Goal: Information Seeking & Learning: Find specific fact

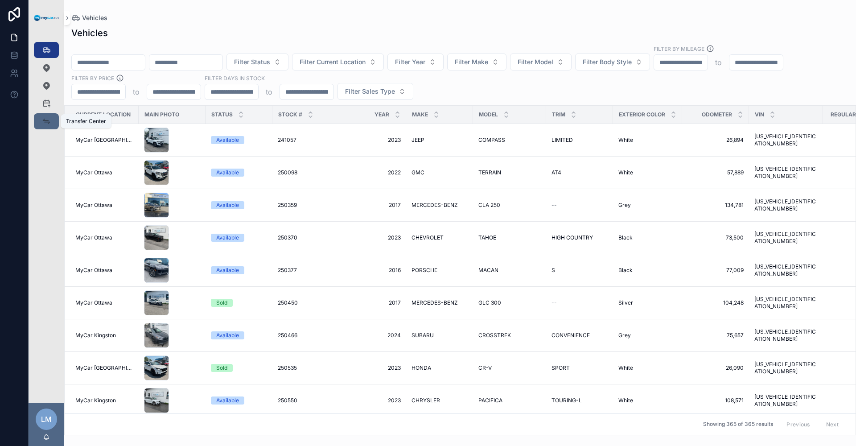
click at [54, 123] on link "Transfer Center" at bounding box center [46, 121] width 25 height 16
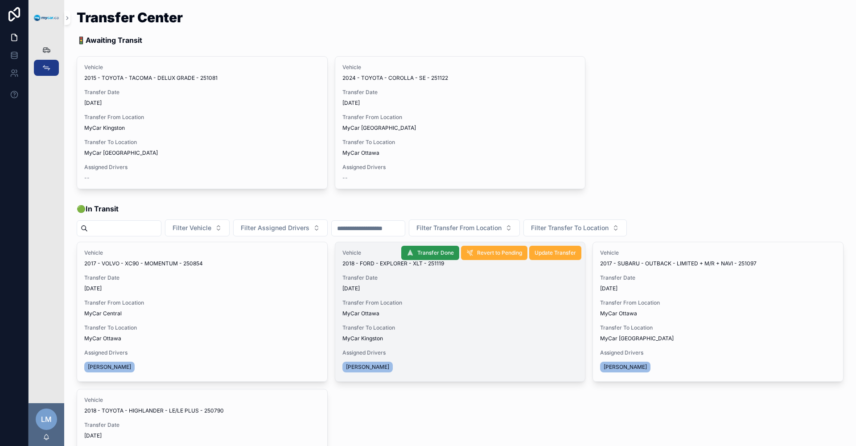
click at [431, 252] on span "Transfer Done" at bounding box center [436, 252] width 37 height 7
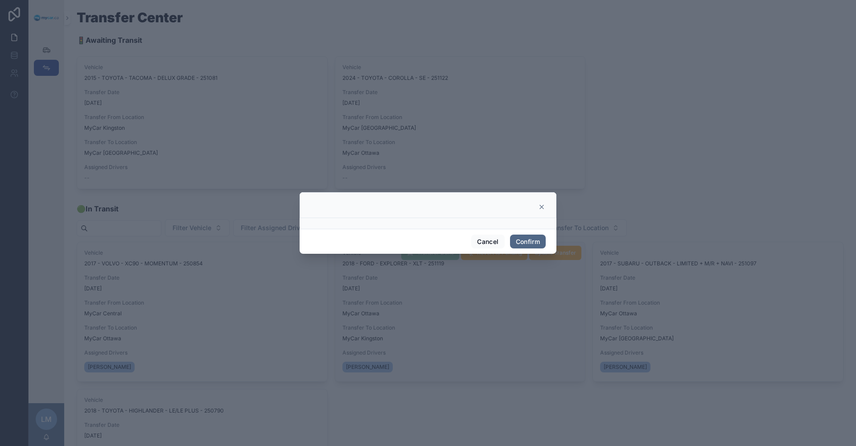
click at [519, 247] on button "Confirm" at bounding box center [528, 242] width 36 height 14
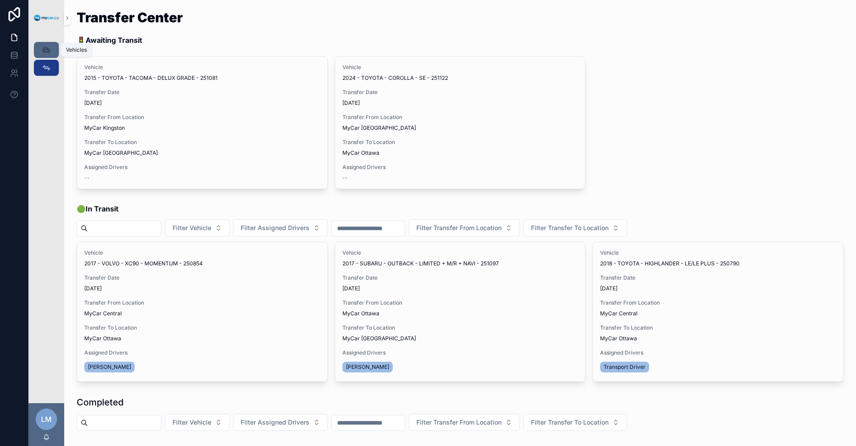
click at [44, 50] on icon "scrollable content" at bounding box center [46, 49] width 9 height 9
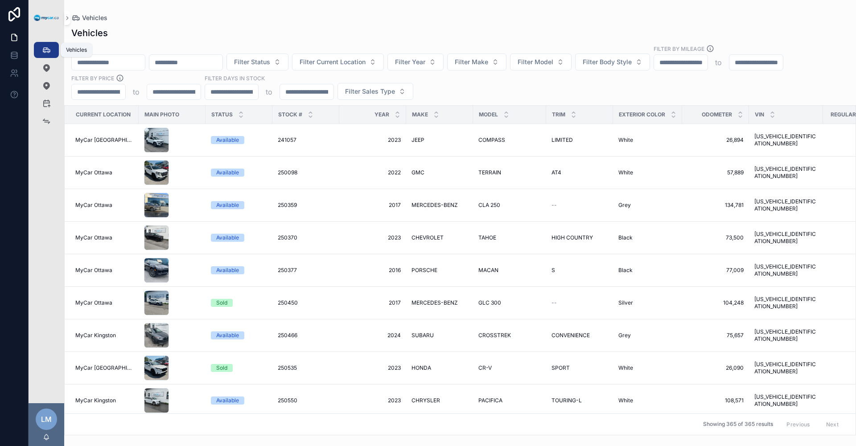
drag, startPoint x: 44, startPoint y: 50, endPoint x: 161, endPoint y: 62, distance: 118.0
click at [145, 62] on input "scrollable content" at bounding box center [108, 62] width 73 height 12
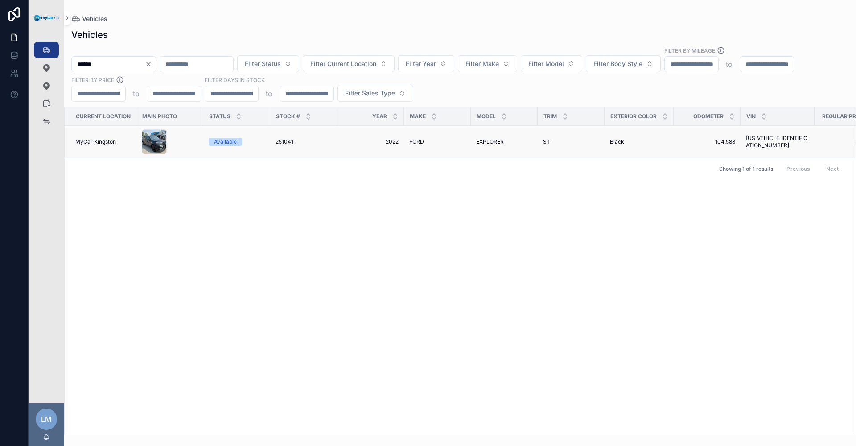
type input "******"
click at [768, 141] on span "1FM5K8GC1NGA59969" at bounding box center [777, 142] width 63 height 14
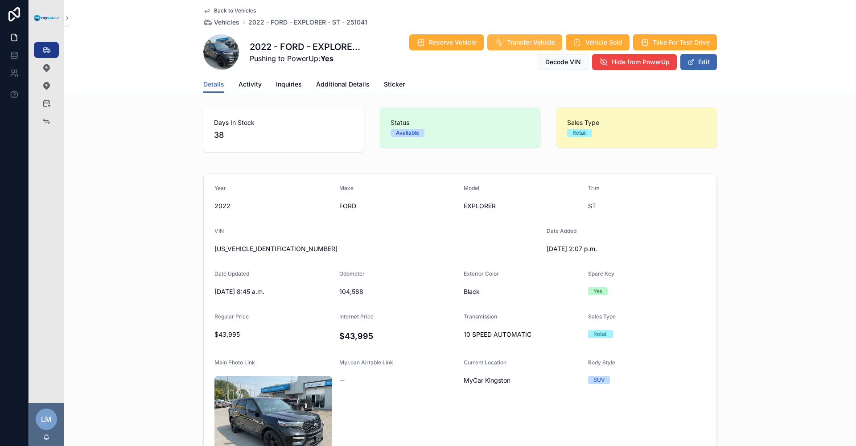
click at [510, 43] on span "Transfer Vehicle" at bounding box center [531, 42] width 48 height 9
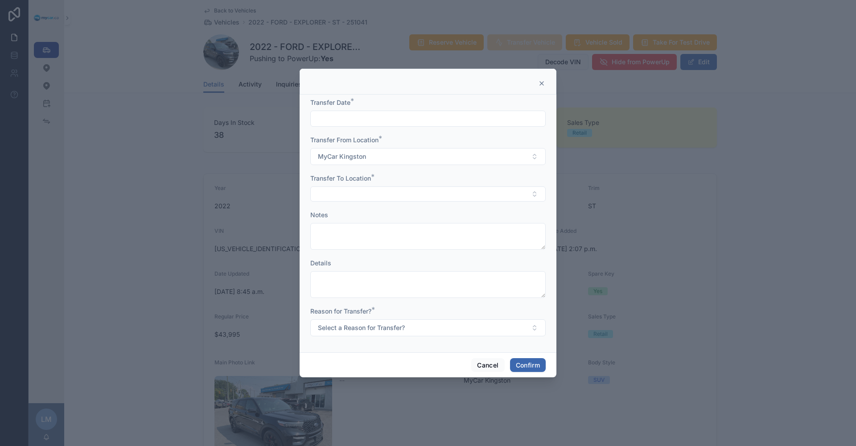
click at [387, 109] on div "Transfer Date *" at bounding box center [428, 112] width 236 height 29
click at [387, 110] on div "Transfer Date *" at bounding box center [428, 112] width 236 height 29
click at [386, 116] on input "text" at bounding box center [428, 118] width 235 height 12
click at [423, 140] on button "Today" at bounding box center [428, 140] width 35 height 16
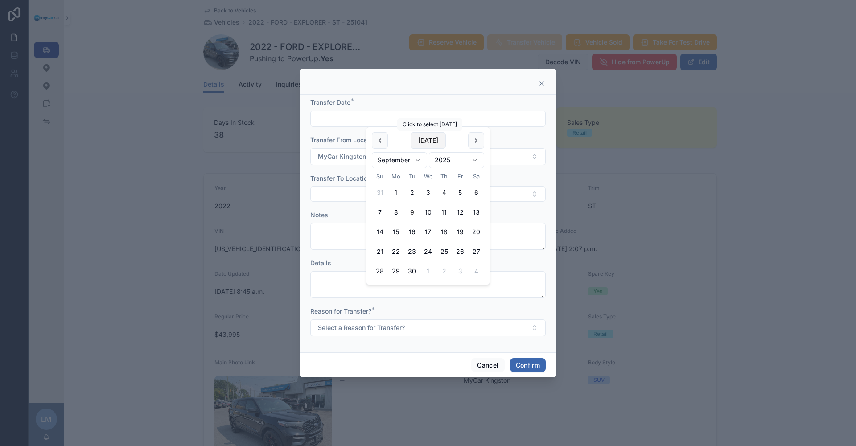
type input "**********"
click at [725, 241] on div at bounding box center [428, 223] width 856 height 446
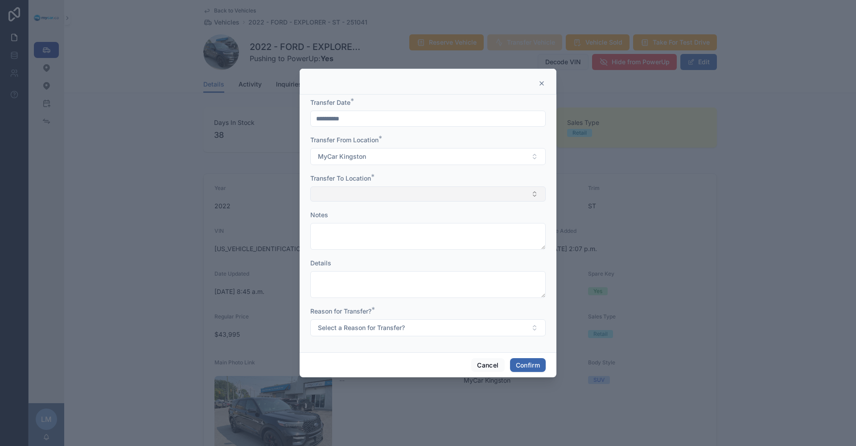
click at [536, 194] on button "Select Button" at bounding box center [428, 193] width 236 height 15
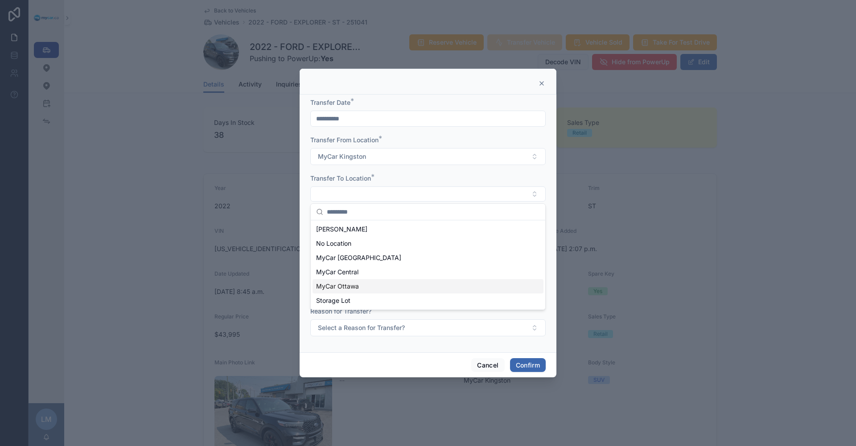
click at [434, 283] on div "MyCar Ottawa" at bounding box center [428, 286] width 231 height 14
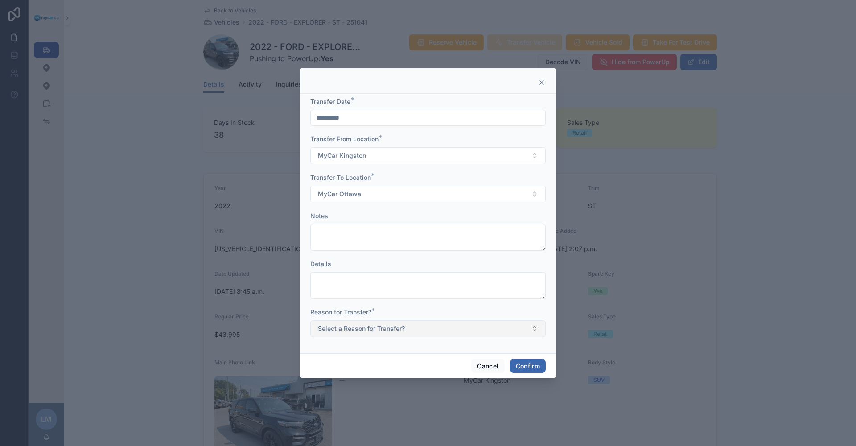
click at [536, 332] on button "Select a Reason for Transfer?" at bounding box center [428, 328] width 236 height 17
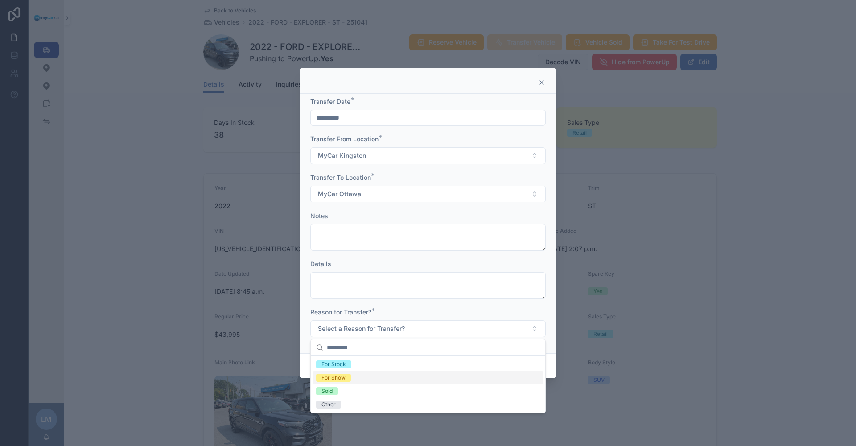
click at [337, 377] on div "For Show" at bounding box center [334, 378] width 24 height 8
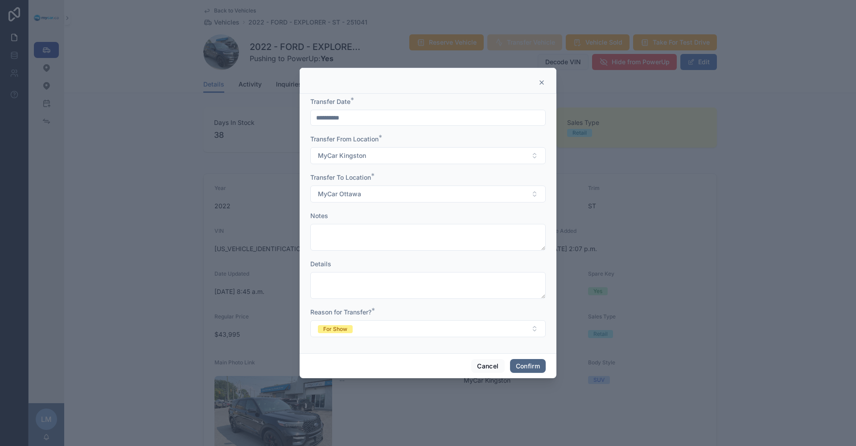
click at [537, 367] on button "Confirm" at bounding box center [528, 366] width 36 height 14
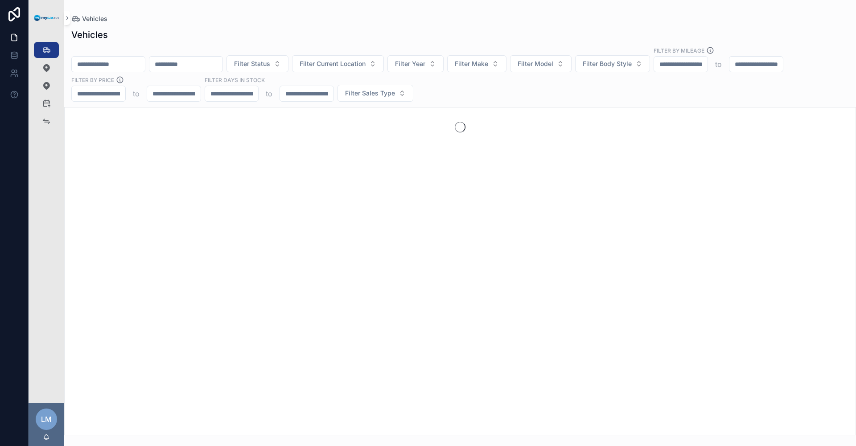
click at [145, 68] on input "scrollable content" at bounding box center [108, 64] width 73 height 12
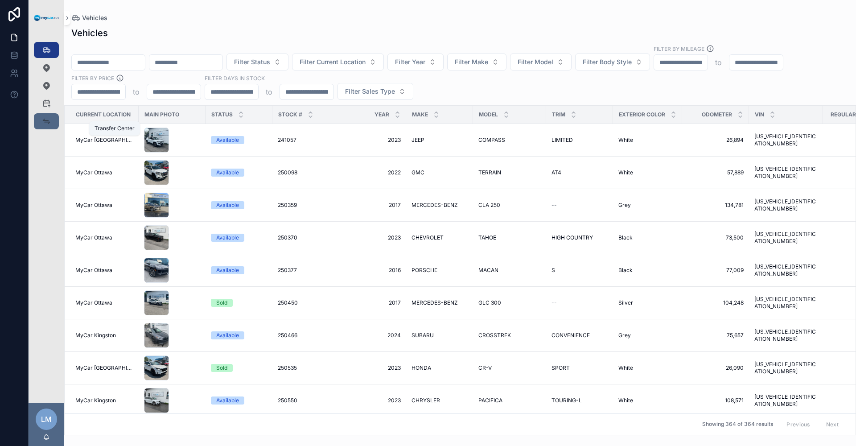
click at [49, 126] on span "scrollable content" at bounding box center [46, 121] width 9 height 9
click at [48, 49] on icon "scrollable content" at bounding box center [46, 49] width 9 height 9
click at [91, 17] on span "Vehicles" at bounding box center [94, 17] width 25 height 9
click at [239, 26] on div "Vehicles Filter Status Filter Current Location Filter Year Filter Make Filter M…" at bounding box center [460, 228] width 792 height 414
click at [43, 49] on icon "scrollable content" at bounding box center [46, 49] width 9 height 9
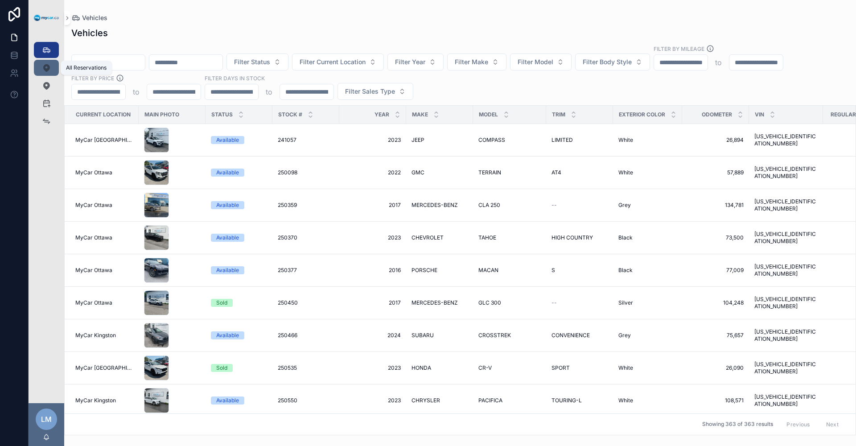
click at [38, 66] on link "All Reservations 121" at bounding box center [46, 68] width 25 height 16
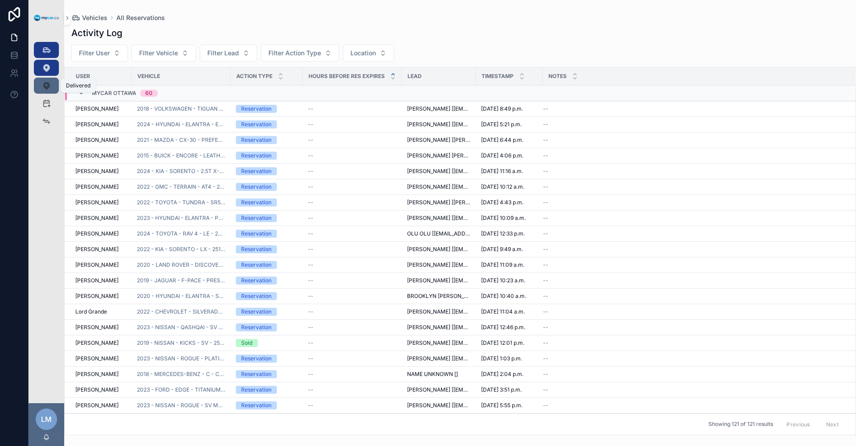
click at [47, 87] on icon "scrollable content" at bounding box center [46, 85] width 9 height 9
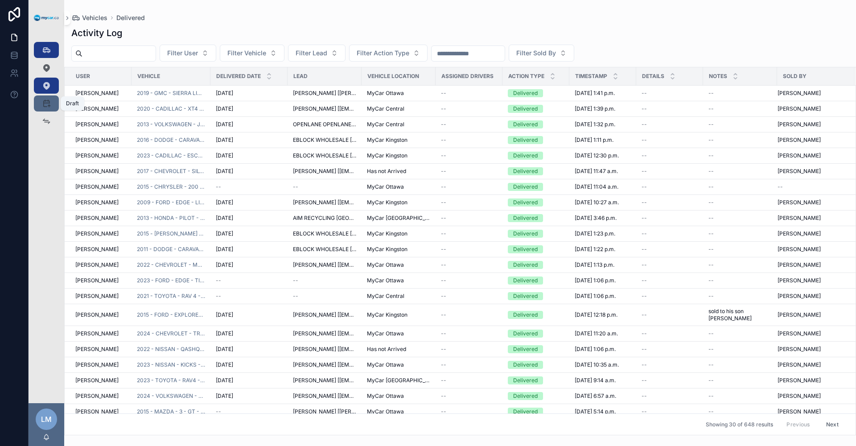
click at [48, 106] on icon "scrollable content" at bounding box center [46, 103] width 9 height 9
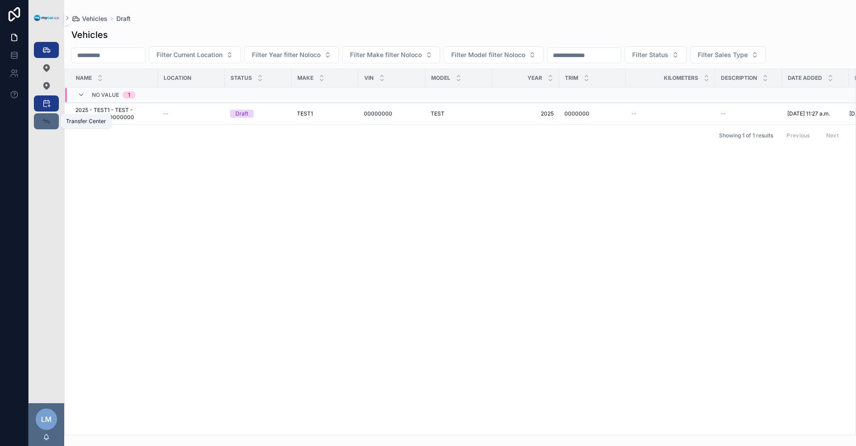
click at [44, 122] on icon "scrollable content" at bounding box center [46, 121] width 9 height 9
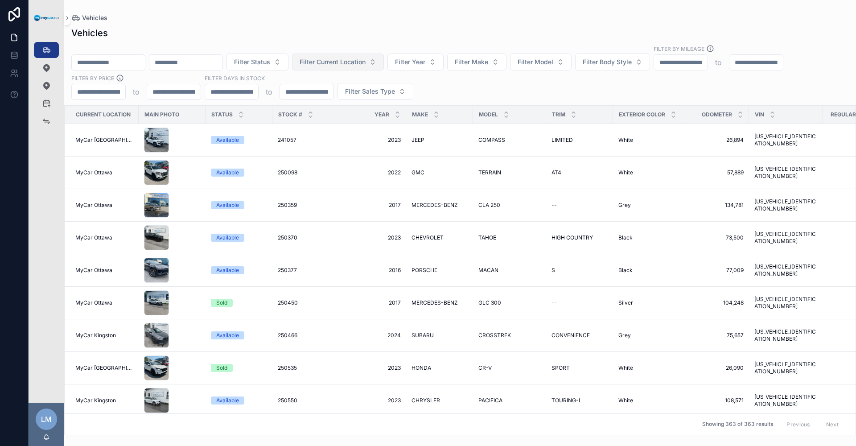
click at [384, 65] on button "Filter Current Location" at bounding box center [338, 62] width 92 height 17
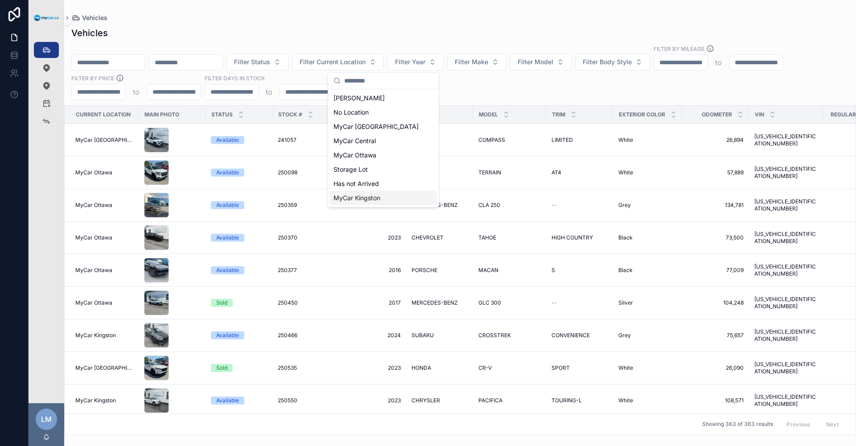
click at [389, 202] on div "MyCar Kingston" at bounding box center [383, 198] width 107 height 14
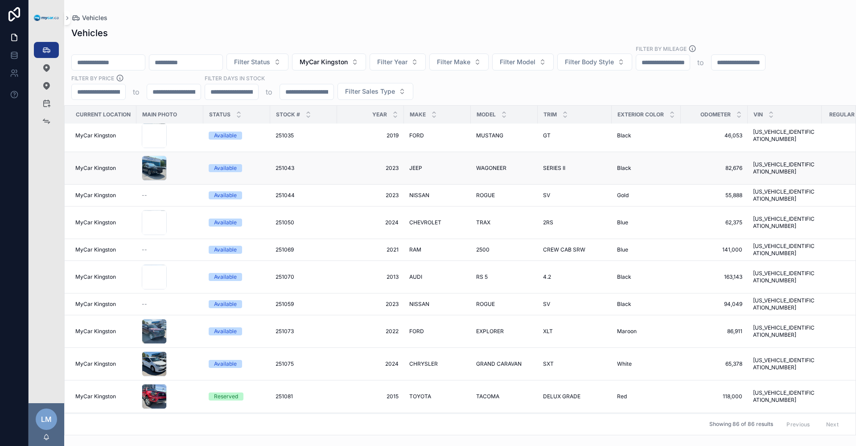
scroll to position [1259, 0]
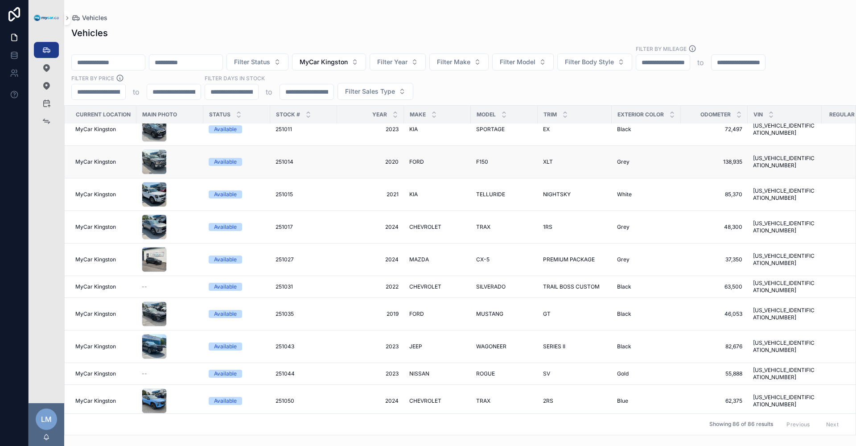
click at [774, 155] on span "1FTFW1E5XLFC50334" at bounding box center [784, 162] width 63 height 14
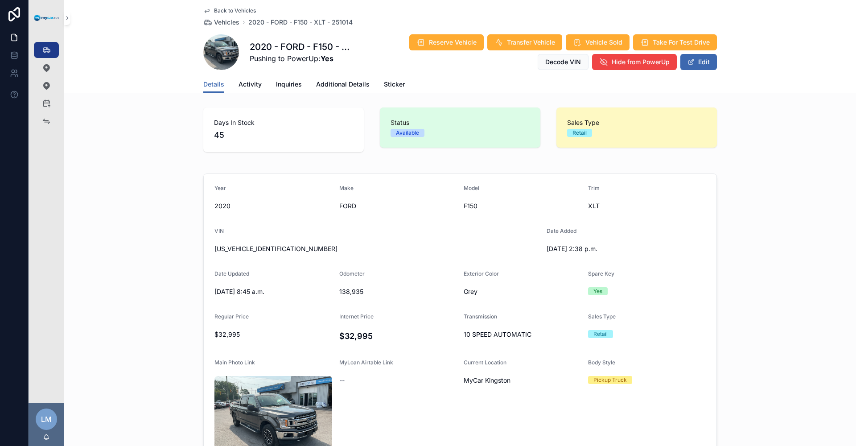
click at [228, 13] on span "Back to Vehicles" at bounding box center [235, 10] width 42 height 7
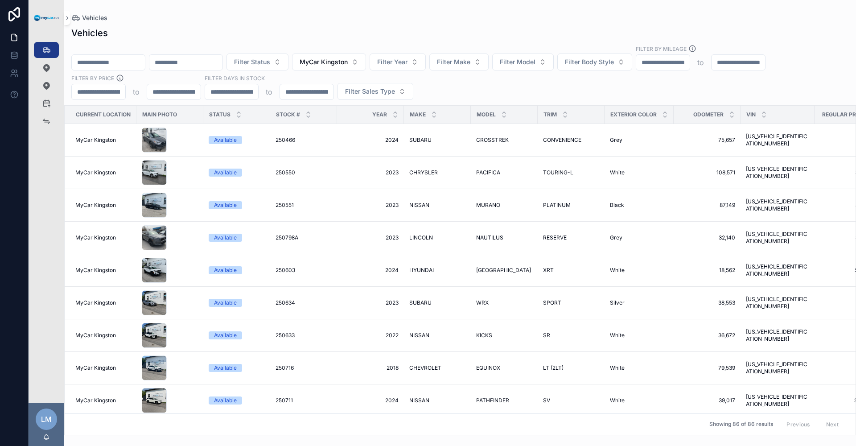
click at [133, 66] on input "scrollable content" at bounding box center [108, 62] width 73 height 12
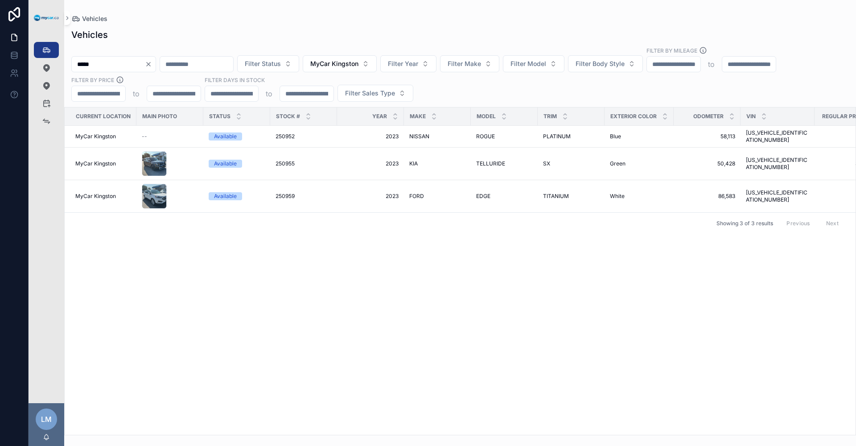
click at [98, 65] on input "*****" at bounding box center [108, 64] width 73 height 12
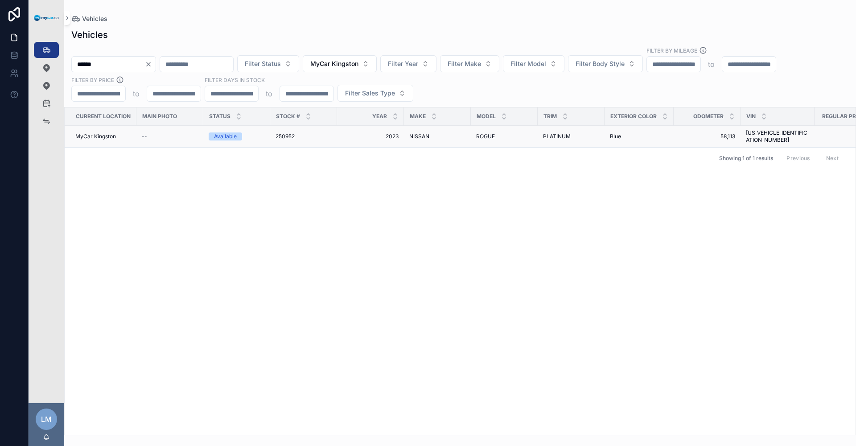
type input "******"
click at [776, 139] on td "JN8BT3DD2PW313769 JN8BT3DD2PW313769" at bounding box center [778, 137] width 74 height 22
click at [585, 135] on div "PLATINUM PLATINUM" at bounding box center [571, 136] width 56 height 7
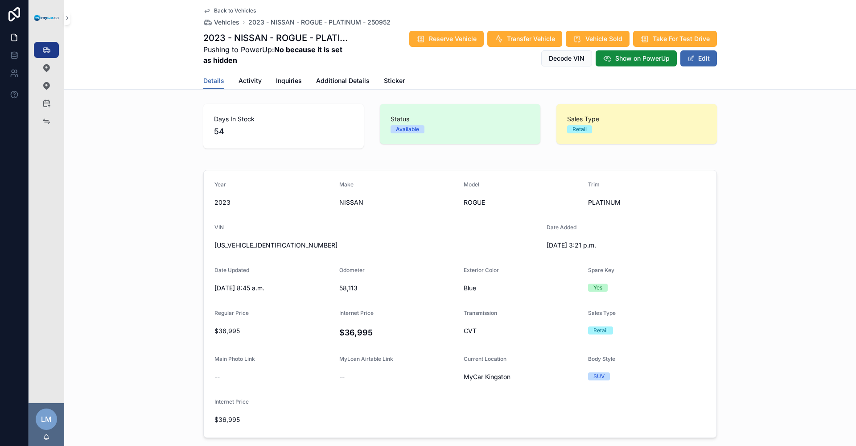
click at [266, 244] on span "JN8BT3DD2PW313769" at bounding box center [377, 245] width 325 height 9
copy span "JN8BT3DD2PW313769"
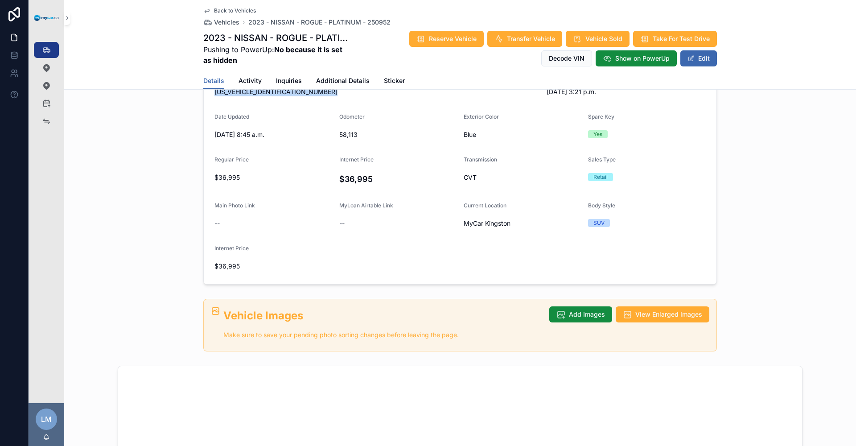
scroll to position [178, 0]
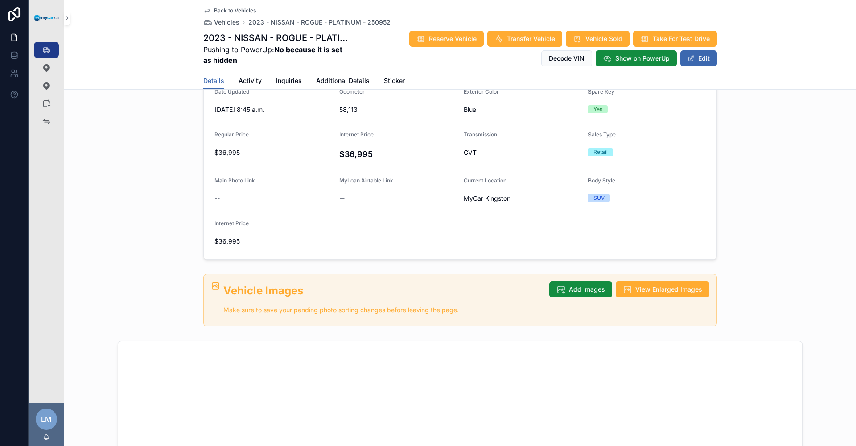
click at [47, 16] on img "scrollable content" at bounding box center [46, 18] width 25 height 7
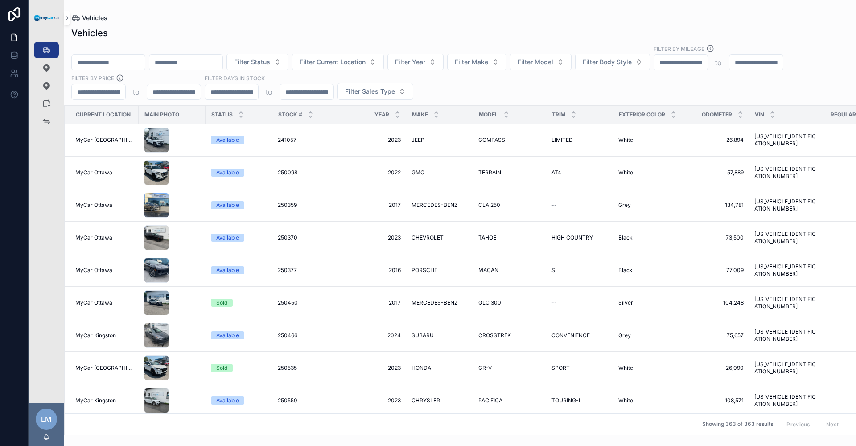
click at [74, 18] on icon "scrollable content" at bounding box center [75, 17] width 9 height 9
click at [67, 19] on icon "scrollable content" at bounding box center [67, 18] width 2 height 3
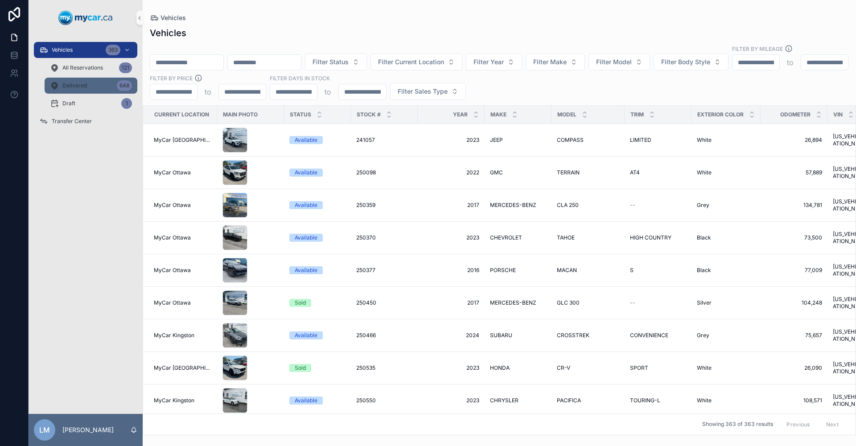
click at [82, 80] on div "Delivered 648" at bounding box center [91, 86] width 82 height 14
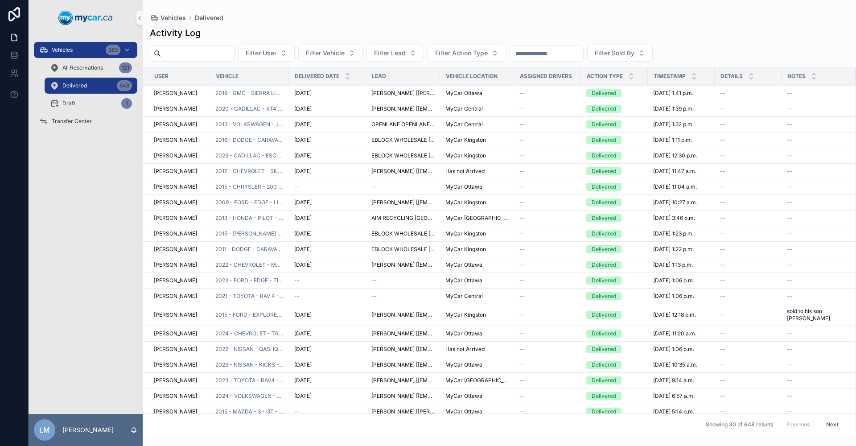
click at [215, 51] on input "scrollable content" at bounding box center [197, 53] width 73 height 12
click at [568, 146] on td "--" at bounding box center [547, 140] width 67 height 16
click at [653, 53] on button "Filter Sold By" at bounding box center [620, 53] width 66 height 17
click at [731, 34] on div "Activity Log" at bounding box center [499, 33] width 699 height 12
click at [583, 52] on input "scrollable content" at bounding box center [546, 53] width 73 height 12
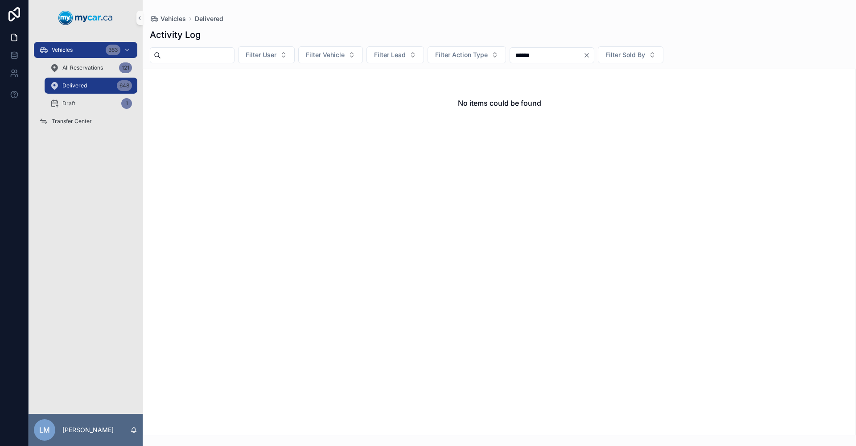
type input "******"
click at [591, 58] on icon "Clear" at bounding box center [586, 55] width 7 height 7
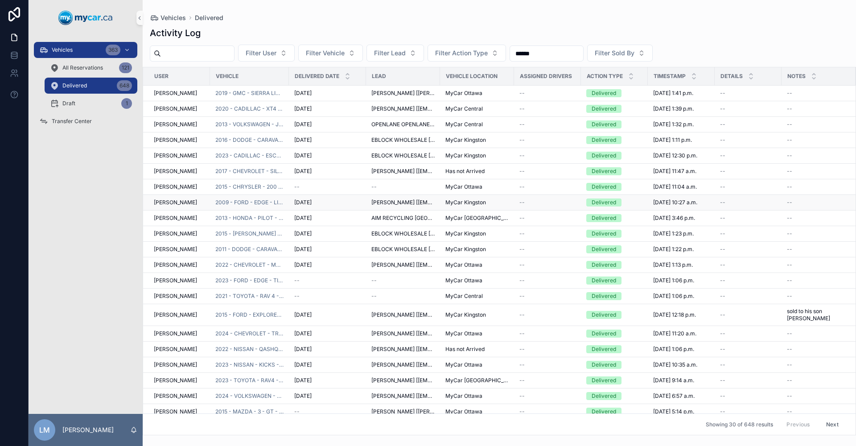
click at [153, 203] on td "[PERSON_NAME]" at bounding box center [176, 203] width 67 height 16
click at [689, 205] on span "[DATE] 10:27 a.m." at bounding box center [675, 202] width 44 height 7
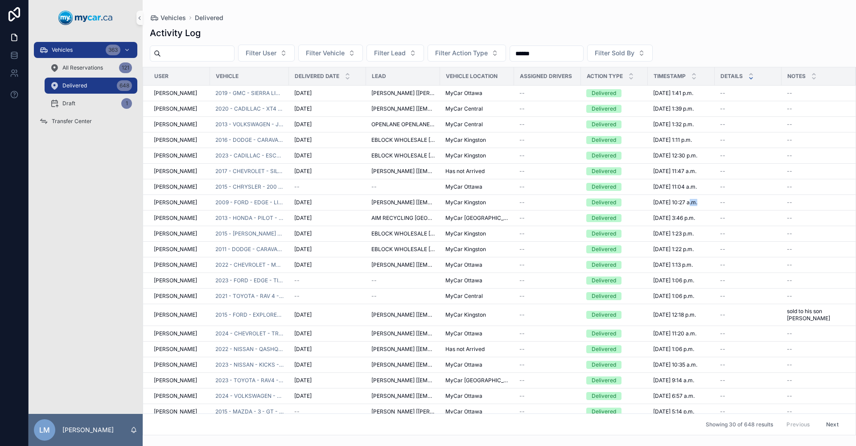
click at [748, 81] on icon "scrollable content" at bounding box center [751, 78] width 6 height 6
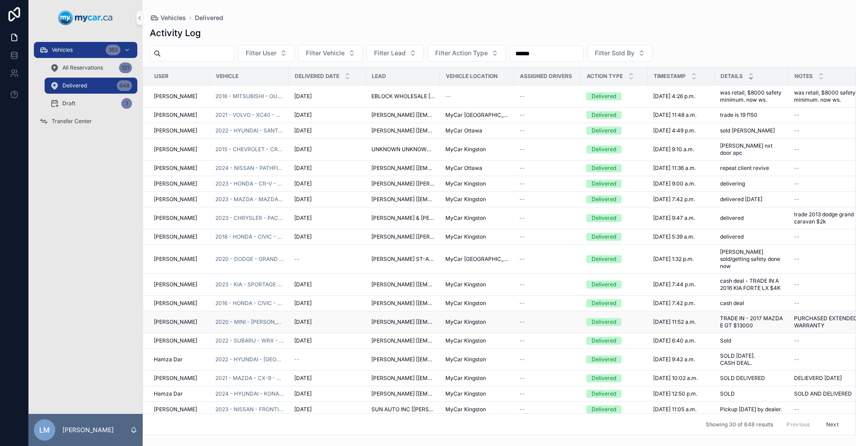
click at [750, 315] on span "TRADE IN - 2017 MAZDA E GT $13000" at bounding box center [751, 322] width 63 height 14
click at [161, 318] on span "[PERSON_NAME]" at bounding box center [175, 321] width 43 height 7
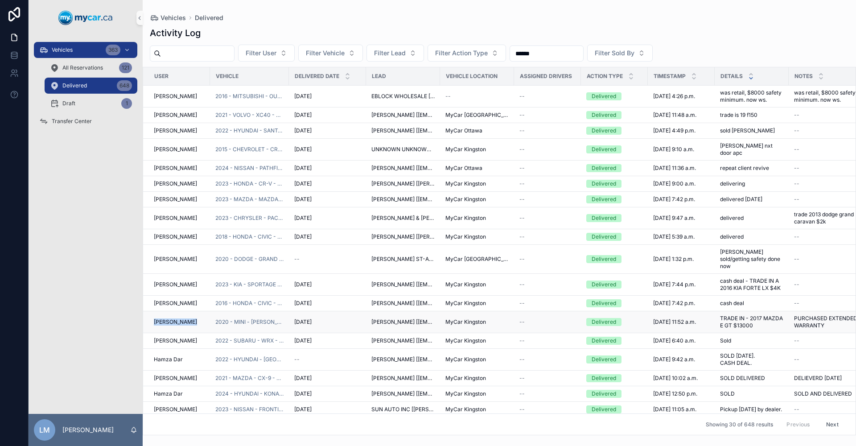
click at [161, 318] on span "[PERSON_NAME]" at bounding box center [175, 321] width 43 height 7
click at [217, 218] on span "2023 - CHRYSLER - PACIFICA - TOURING L - 250329" at bounding box center [249, 218] width 68 height 7
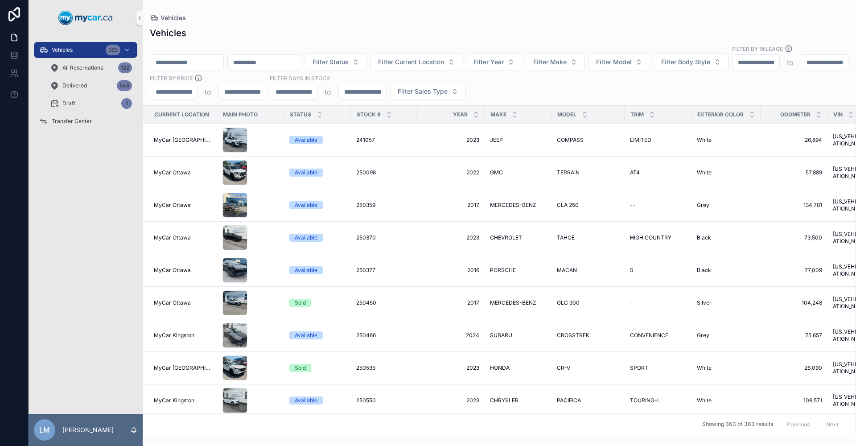
click at [223, 56] on input "scrollable content" at bounding box center [186, 62] width 73 height 12
click at [280, 19] on div "Vehicles" at bounding box center [499, 17] width 699 height 7
click at [223, 56] on input "scrollable content" at bounding box center [186, 62] width 73 height 12
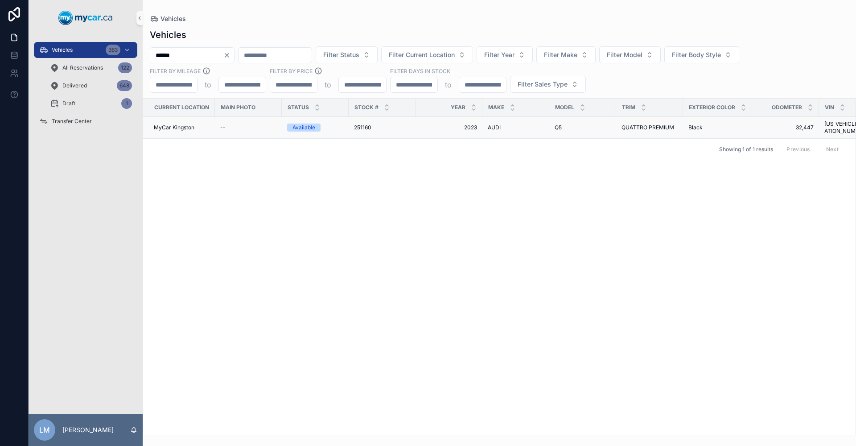
type input "******"
click at [655, 125] on span "QUATTRO PREMIUM" at bounding box center [648, 127] width 53 height 7
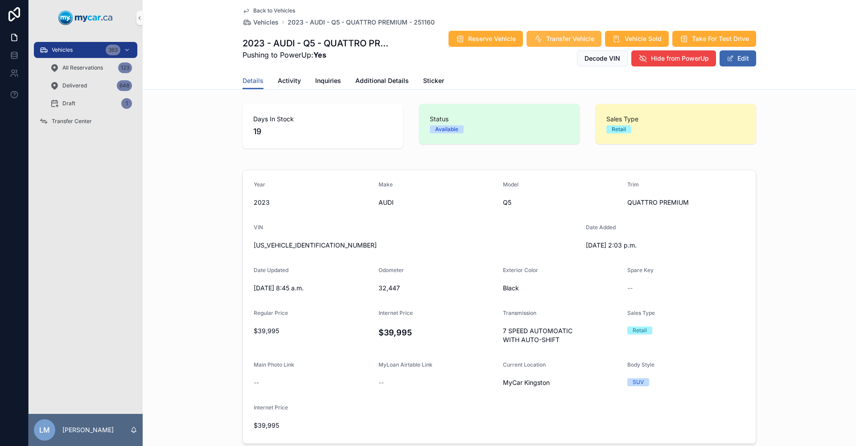
click at [551, 43] on span "Transfer Vehicle" at bounding box center [570, 38] width 48 height 9
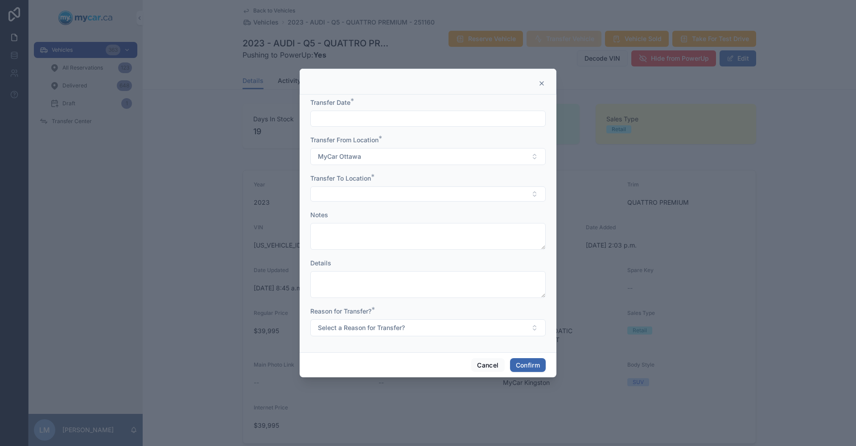
click at [376, 123] on input "text" at bounding box center [428, 118] width 235 height 12
click at [458, 191] on button "5" at bounding box center [460, 193] width 16 height 16
type input "**********"
click at [582, 315] on div at bounding box center [428, 223] width 856 height 446
click at [537, 194] on button "Select Button" at bounding box center [428, 193] width 236 height 15
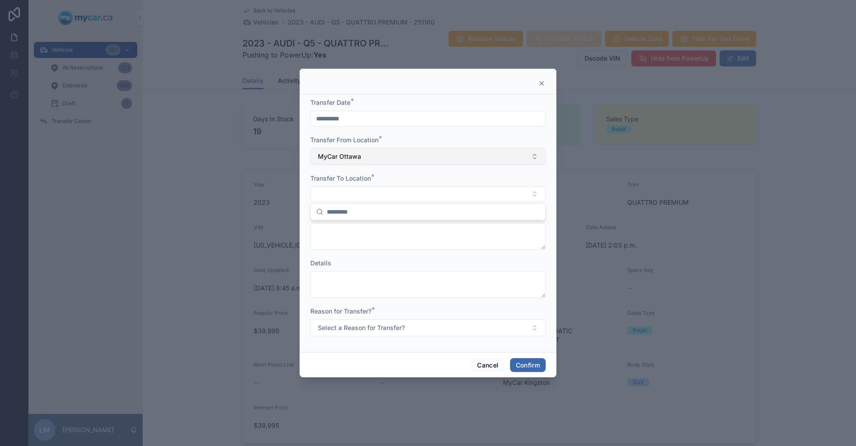
click at [535, 158] on button "MyCar Ottawa" at bounding box center [428, 156] width 236 height 17
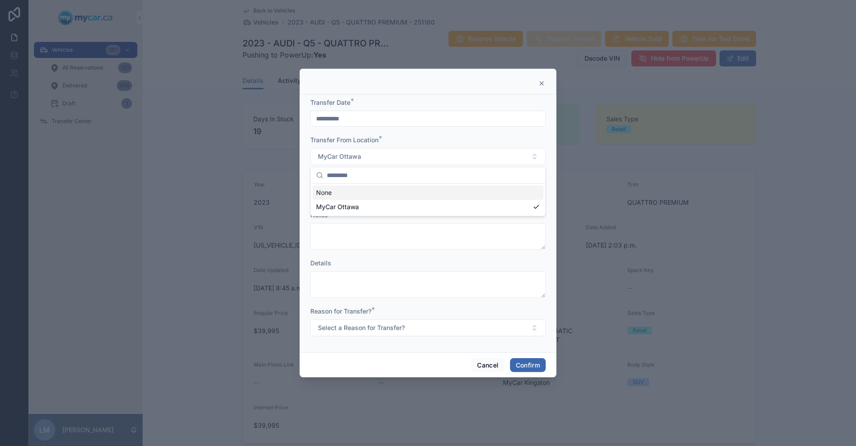
click at [541, 85] on icon at bounding box center [541, 83] width 7 height 7
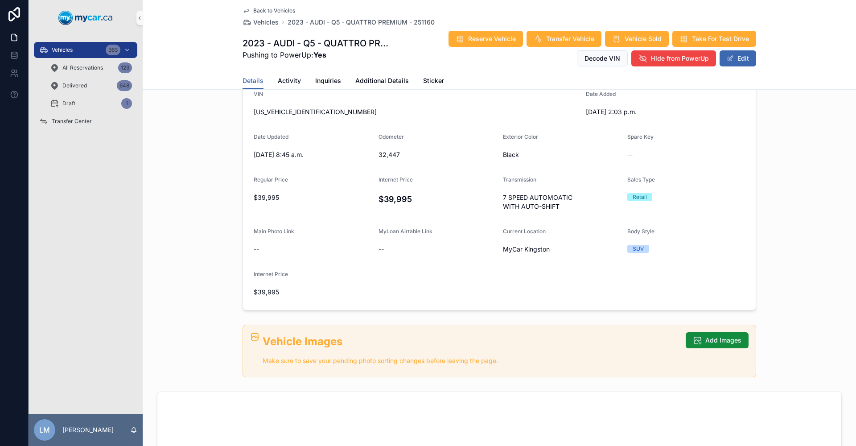
scroll to position [134, 0]
click at [554, 40] on span "Transfer Vehicle" at bounding box center [570, 38] width 48 height 9
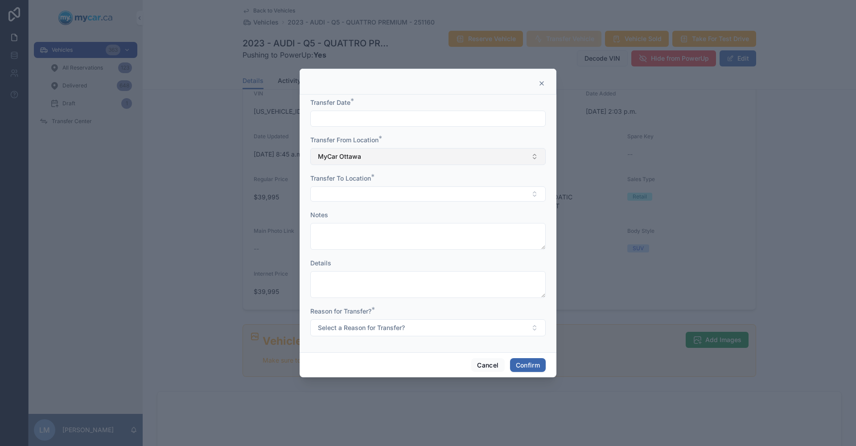
click at [535, 158] on button "MyCar Ottawa" at bounding box center [428, 156] width 236 height 17
click at [535, 157] on button "MyCar Ottawa" at bounding box center [428, 156] width 236 height 17
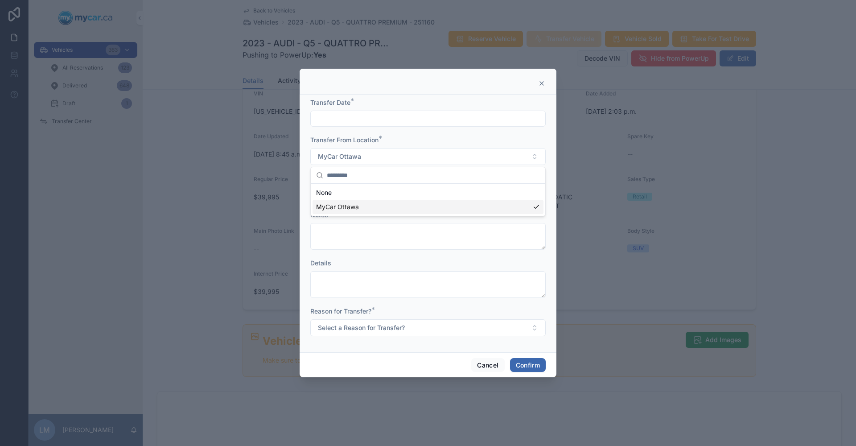
click at [466, 211] on div "MyCar Ottawa" at bounding box center [428, 207] width 231 height 14
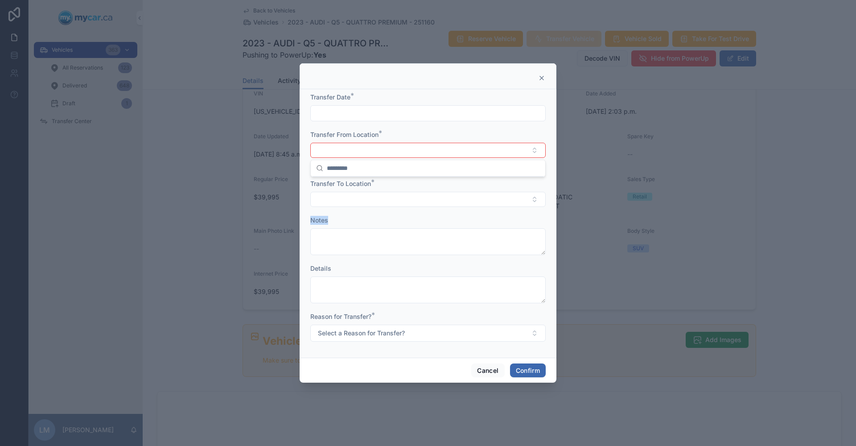
click at [466, 211] on form "Transfer Date * Transfer From Location * Transfer From Location is required Tra…" at bounding box center [428, 222] width 236 height 258
click at [539, 153] on button "Select Button" at bounding box center [428, 150] width 236 height 15
click at [484, 371] on button "Cancel" at bounding box center [487, 371] width 33 height 14
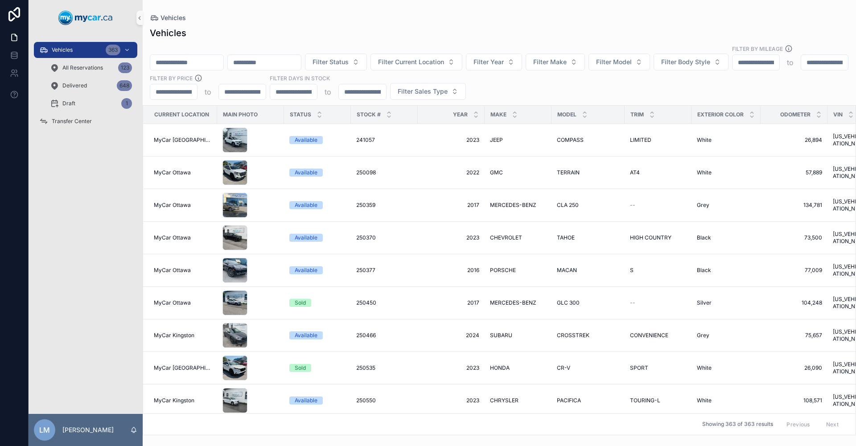
click at [218, 57] on input "scrollable content" at bounding box center [186, 62] width 73 height 12
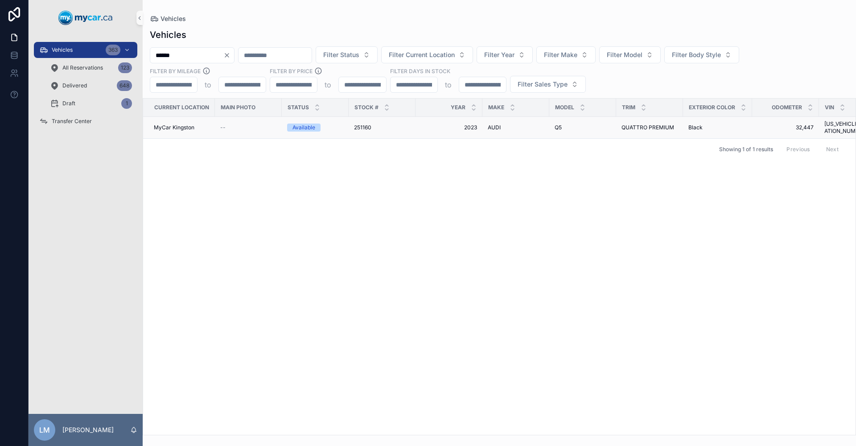
type input "******"
click at [651, 124] on span "QUATTRO PREMIUM" at bounding box center [648, 127] width 53 height 7
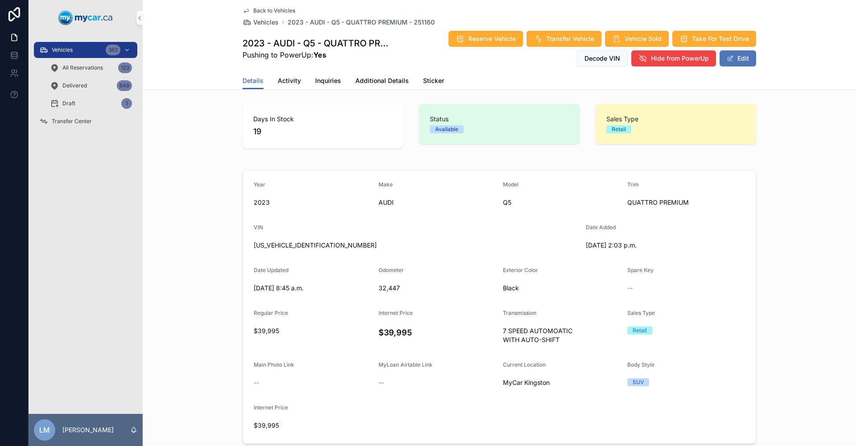
click at [732, 57] on button "Edit" at bounding box center [738, 58] width 37 height 16
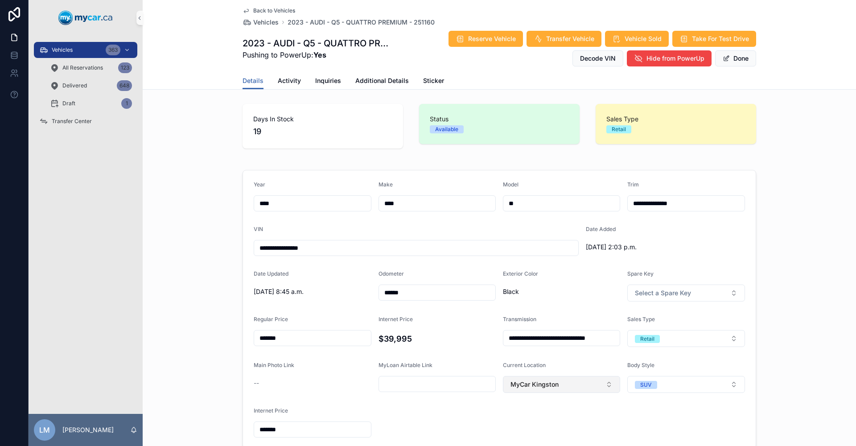
click at [602, 389] on button "MyCar Kingston" at bounding box center [561, 384] width 117 height 17
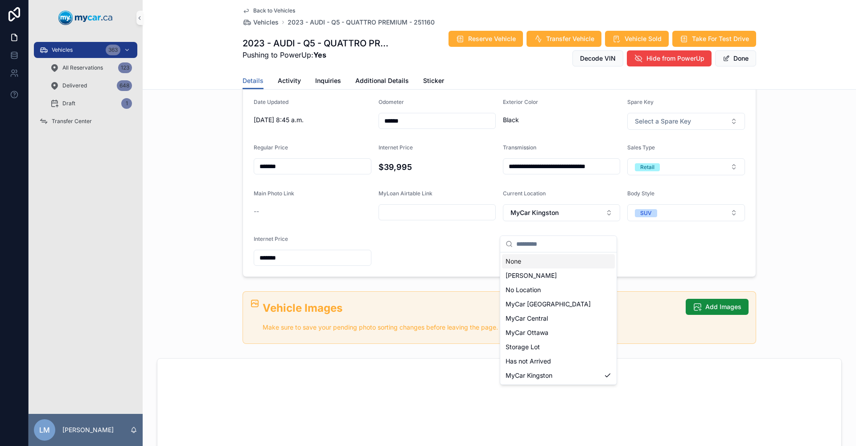
scroll to position [178, 0]
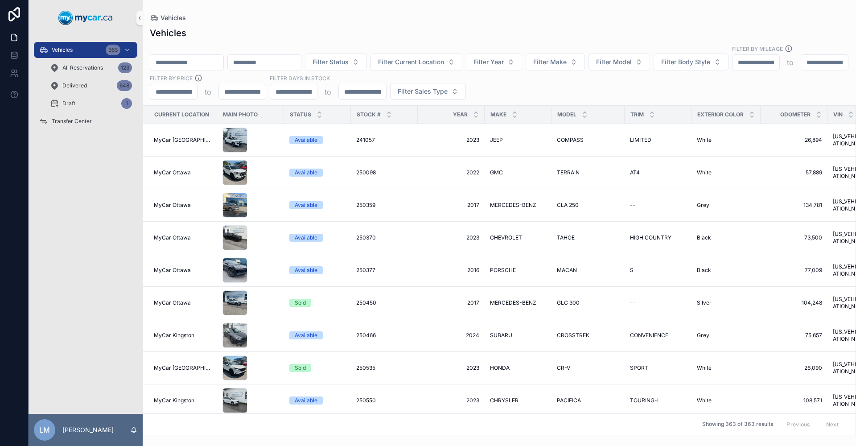
click at [212, 56] on input "scrollable content" at bounding box center [186, 62] width 73 height 12
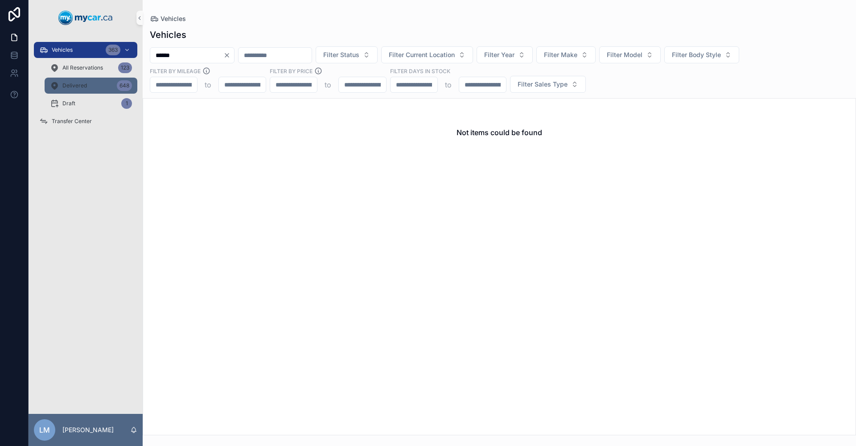
type input "******"
click at [99, 86] on div "Delivered 648" at bounding box center [91, 86] width 82 height 14
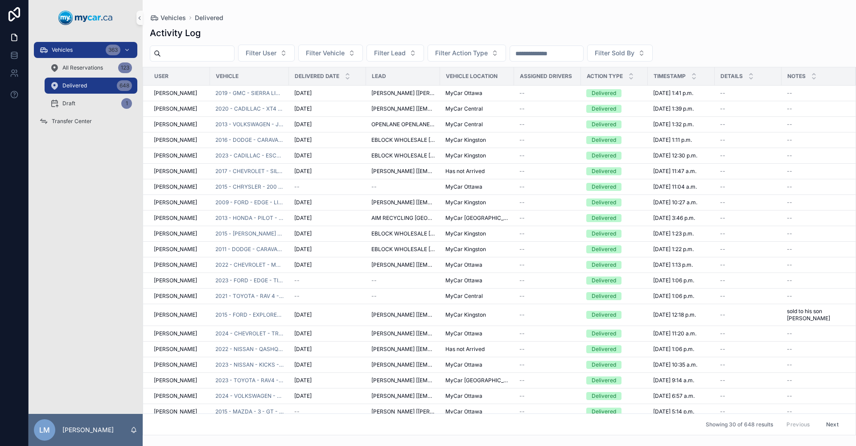
click at [204, 51] on input "scrollable content" at bounding box center [197, 53] width 73 height 12
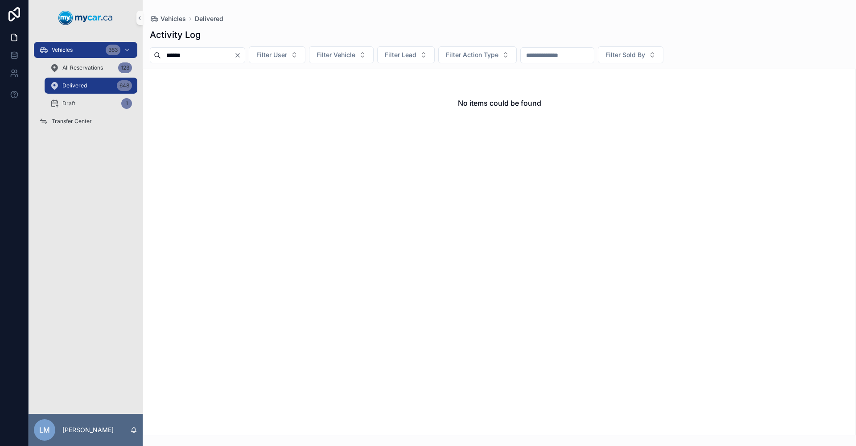
type input "******"
click at [284, 118] on div "No items could be found" at bounding box center [499, 103] width 713 height 68
click at [105, 65] on div "All Reservations 123" at bounding box center [91, 68] width 82 height 14
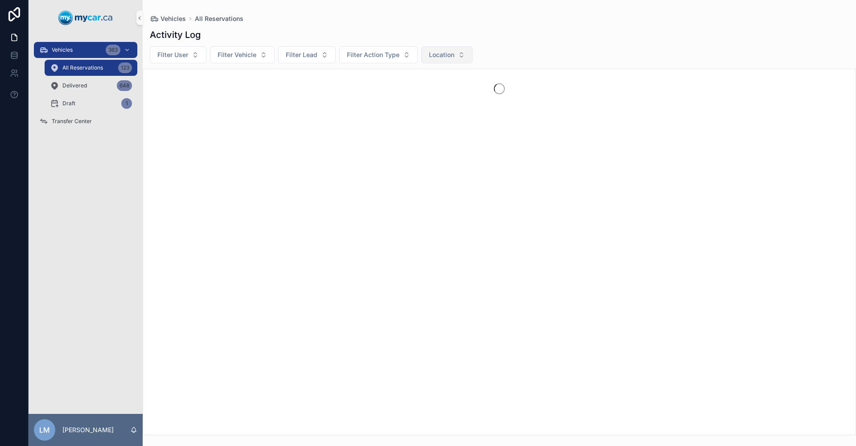
click at [462, 55] on button "Location" at bounding box center [447, 54] width 51 height 17
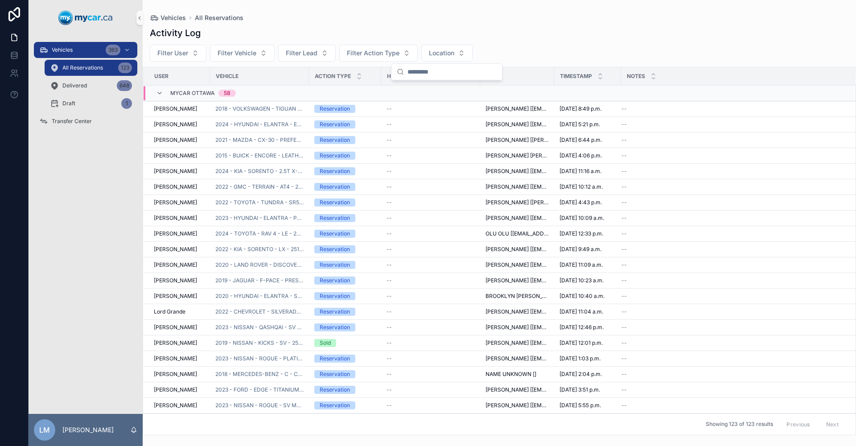
click at [63, 267] on div "Vehicles 363 All Reservations 123 Delivered 648 Draft 1 Transfer Center" at bounding box center [86, 225] width 114 height 378
click at [76, 206] on div "Vehicles 363 All Reservations 123 Delivered 648 Draft 1 Transfer Center" at bounding box center [86, 225] width 114 height 378
click at [101, 84] on div "Delivered 648" at bounding box center [91, 86] width 82 height 14
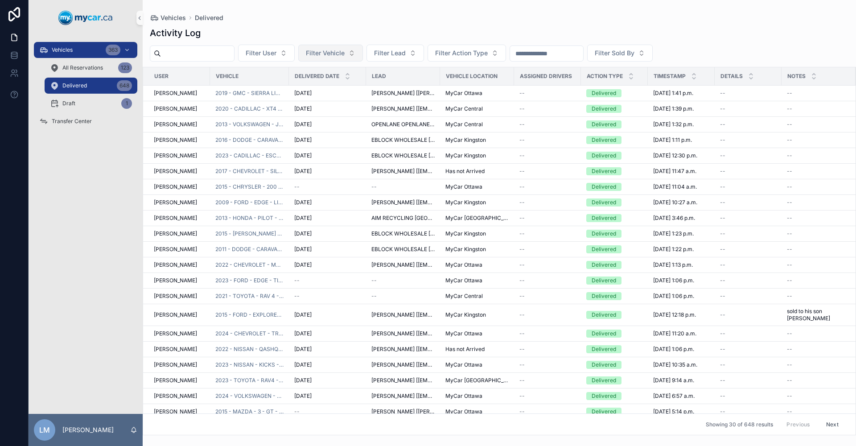
click at [363, 53] on button "Filter Vehicle" at bounding box center [330, 53] width 65 height 17
click at [506, 56] on button "Filter Action Type" at bounding box center [467, 53] width 79 height 17
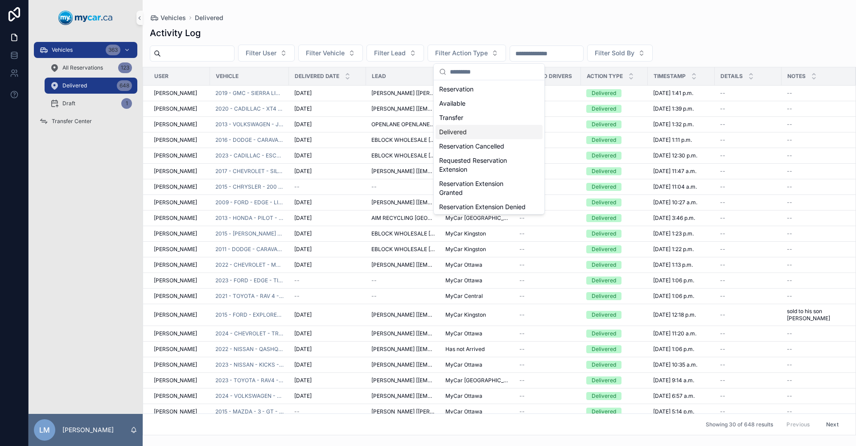
click at [480, 132] on div "Delivered" at bounding box center [489, 132] width 107 height 14
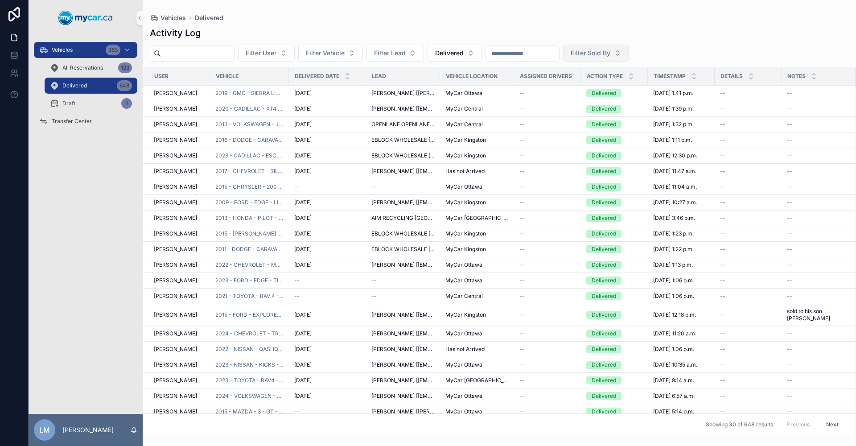
click at [629, 54] on button "Filter Sold By" at bounding box center [596, 53] width 66 height 17
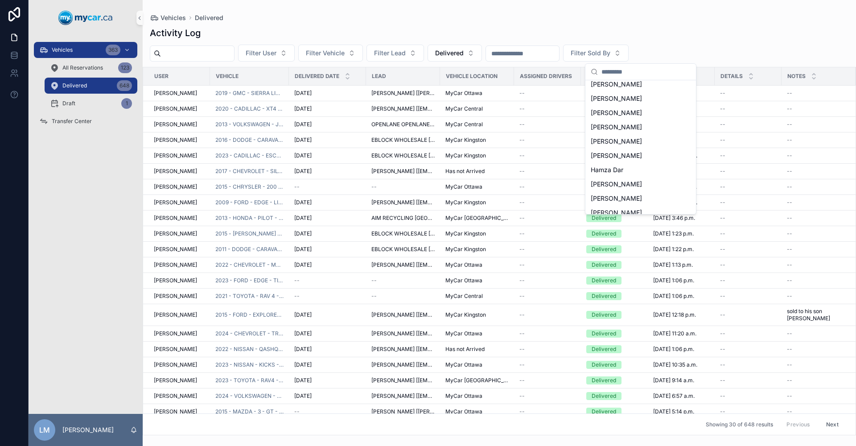
scroll to position [751, 0]
click at [632, 180] on span "[PERSON_NAME]" at bounding box center [616, 180] width 51 height 9
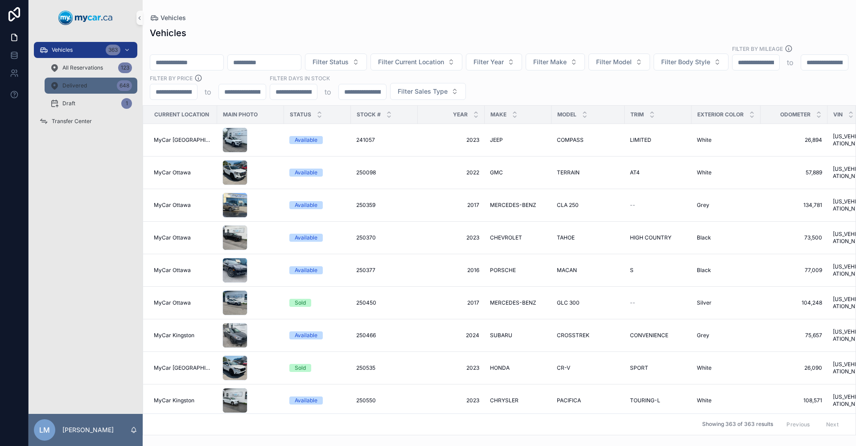
click at [109, 86] on div "Delivered 648" at bounding box center [91, 86] width 82 height 14
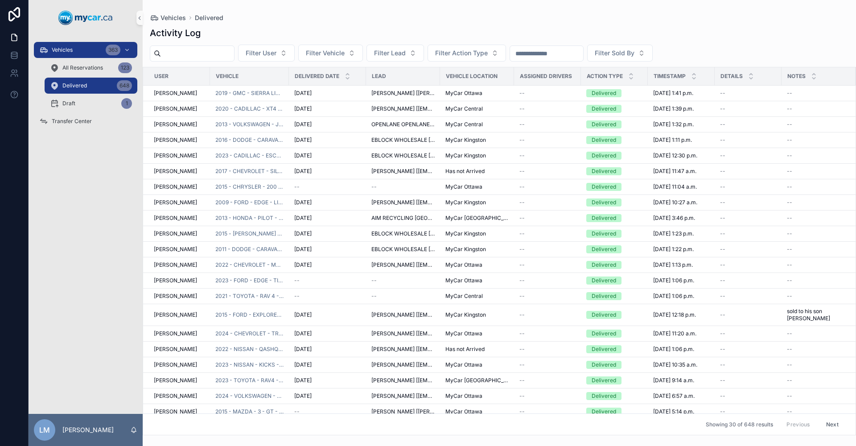
click at [583, 54] on input "scrollable content" at bounding box center [546, 53] width 73 height 12
click at [653, 55] on button "Filter Sold By" at bounding box center [620, 53] width 66 height 17
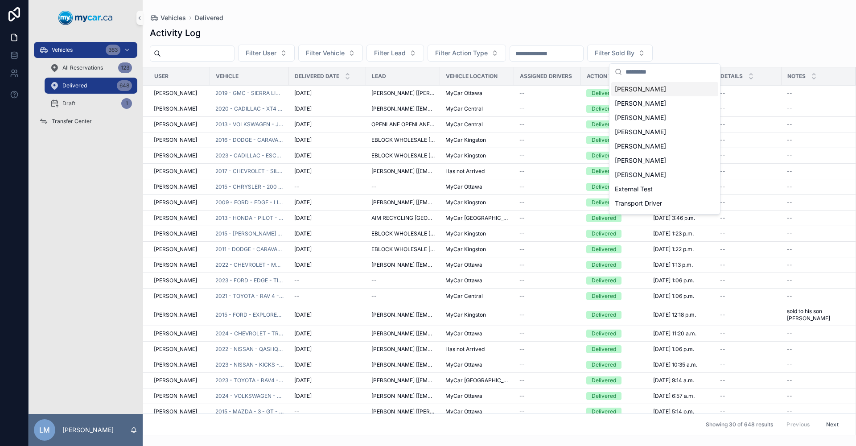
click at [630, 70] on input "scrollable content" at bounding box center [670, 72] width 89 height 16
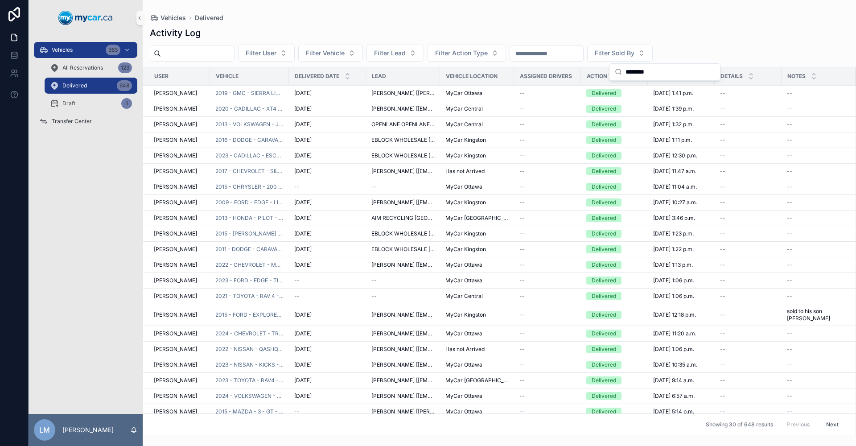
type input "********"
click at [787, 26] on div "Activity Log Filter User Filter Vehicle Filter Lead Filter Action Type Filter S…" at bounding box center [500, 228] width 714 height 414
click at [583, 52] on input "scrollable content" at bounding box center [546, 53] width 73 height 12
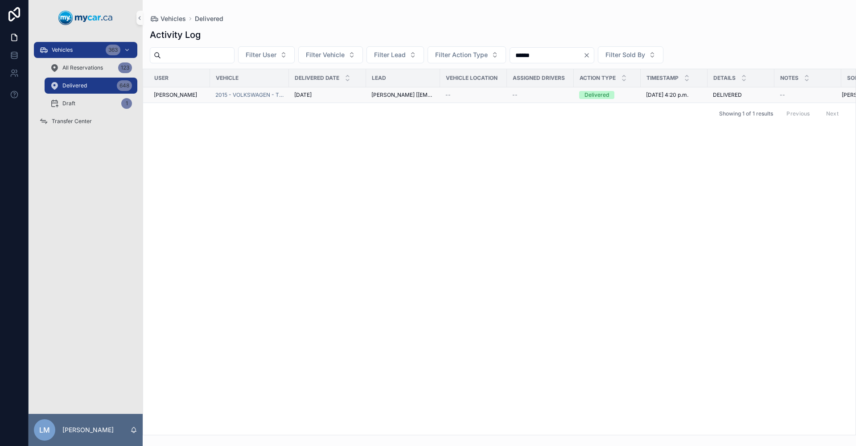
type input "******"
click at [712, 95] on td "DELIVERED DELIVERED" at bounding box center [741, 95] width 67 height 16
click at [851, 93] on span "[PERSON_NAME]" at bounding box center [863, 94] width 43 height 7
drag, startPoint x: 165, startPoint y: 97, endPoint x: 163, endPoint y: 92, distance: 4.8
click at [164, 96] on span "[PERSON_NAME]" at bounding box center [175, 94] width 43 height 7
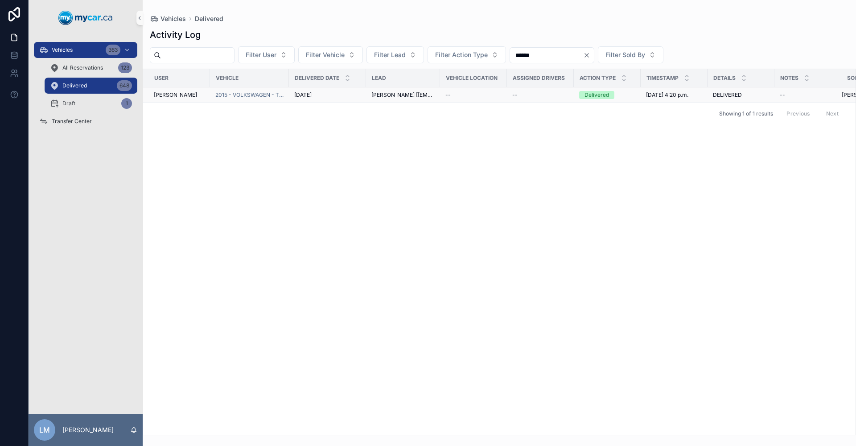
click at [398, 94] on span "[PERSON_NAME] [[EMAIL_ADDRESS][DOMAIN_NAME]]" at bounding box center [403, 94] width 63 height 7
click at [397, 94] on span "[PERSON_NAME] [[EMAIL_ADDRESS][DOMAIN_NAME]]" at bounding box center [403, 94] width 63 height 7
click at [681, 97] on span "[DATE] 4:20 p.m." at bounding box center [667, 94] width 42 height 7
click at [854, 98] on span "[PERSON_NAME]" at bounding box center [863, 94] width 43 height 7
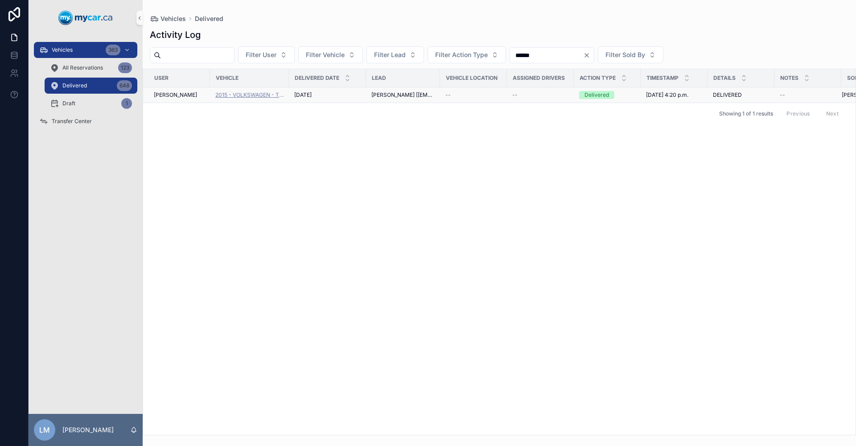
click at [242, 93] on span "2015 - VOLKSWAGEN - TOUAREG - SPORTLINE - 250788" at bounding box center [249, 94] width 68 height 7
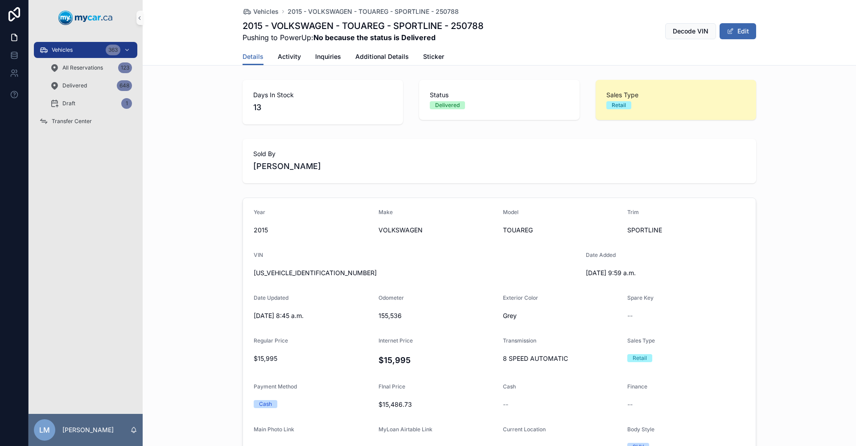
click at [295, 269] on span "[US_VEHICLE_IDENTIFICATION_NUMBER]" at bounding box center [416, 273] width 325 height 9
click at [295, 273] on span "[US_VEHICLE_IDENTIFICATION_NUMBER]" at bounding box center [416, 273] width 325 height 9
copy span "[US_VEHICLE_IDENTIFICATION_NUMBER]"
click at [87, 85] on div "Delivered 648" at bounding box center [91, 86] width 82 height 14
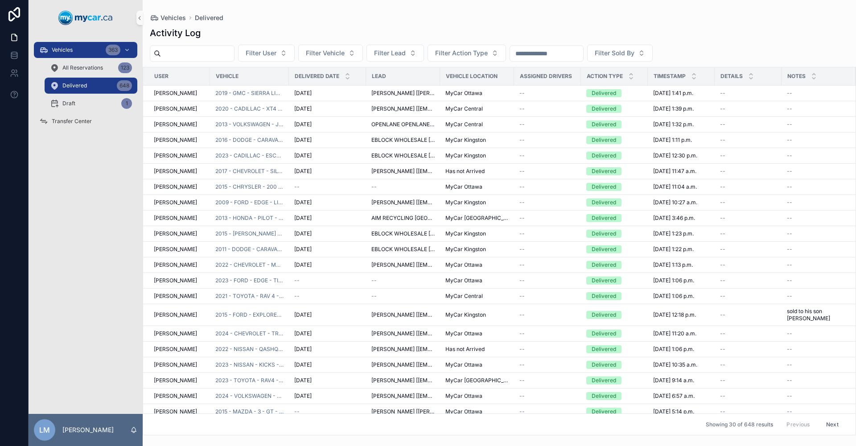
click at [583, 52] on input "scrollable content" at bounding box center [546, 53] width 73 height 12
type input "******"
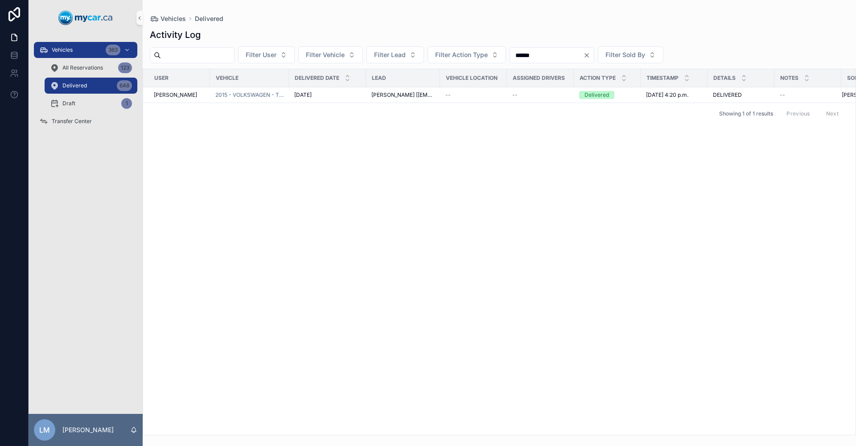
click at [429, 83] on div "Lead" at bounding box center [403, 78] width 73 height 14
click at [603, 93] on div "Delivered" at bounding box center [597, 95] width 25 height 8
click at [623, 80] on icon "scrollable content" at bounding box center [624, 80] width 6 height 6
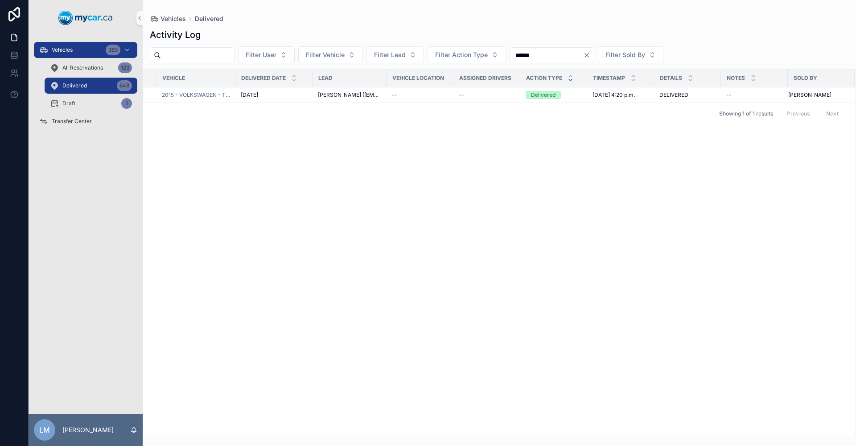
click at [752, 83] on div "Notes" at bounding box center [755, 78] width 66 height 17
click at [690, 79] on icon "scrollable content" at bounding box center [691, 80] width 6 height 6
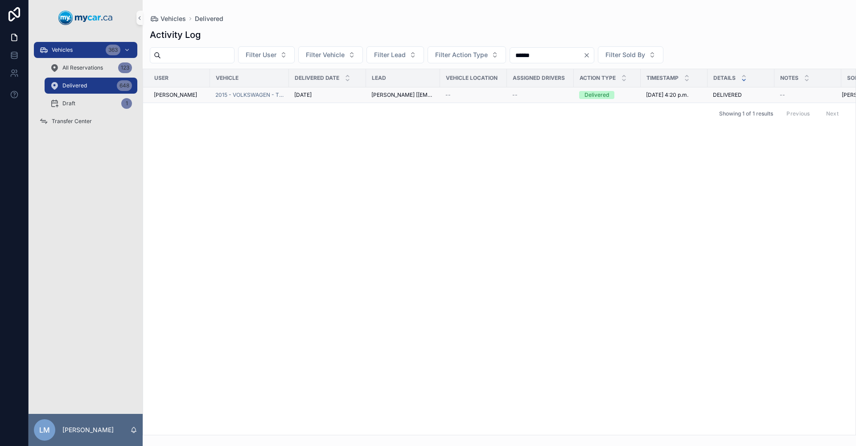
click at [406, 97] on span "[PERSON_NAME] [[EMAIL_ADDRESS][DOMAIN_NAME]]" at bounding box center [403, 94] width 63 height 7
click at [261, 95] on span "2015 - VOLKSWAGEN - TOUAREG - SPORTLINE - 250788" at bounding box center [249, 94] width 68 height 7
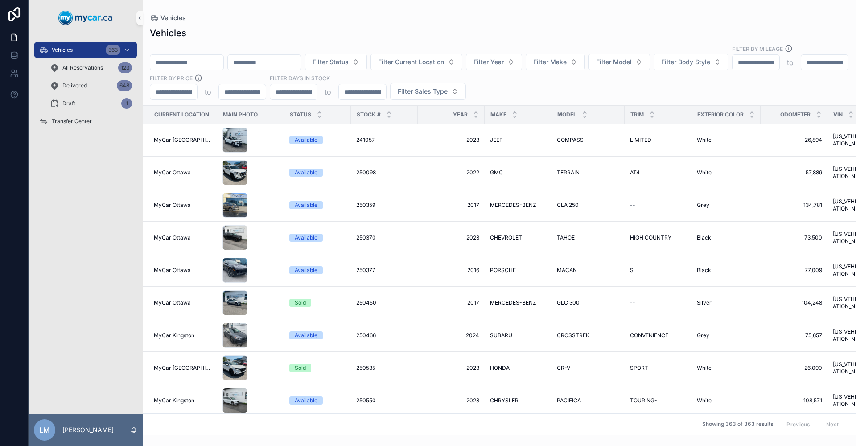
click at [199, 56] on input "scrollable content" at bounding box center [186, 62] width 73 height 12
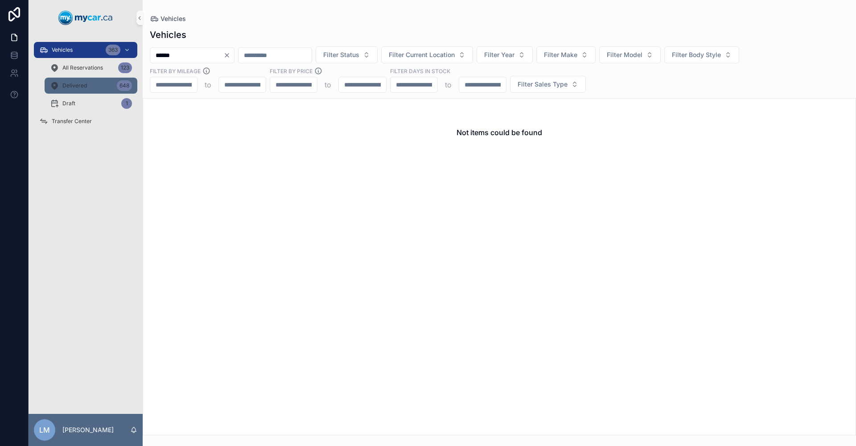
type input "******"
click at [86, 88] on span "Delivered" at bounding box center [74, 85] width 25 height 7
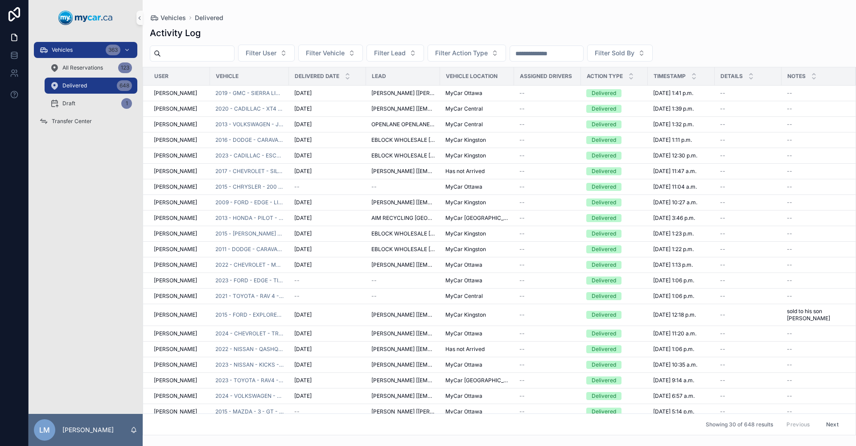
click at [203, 55] on input "scrollable content" at bounding box center [197, 53] width 73 height 12
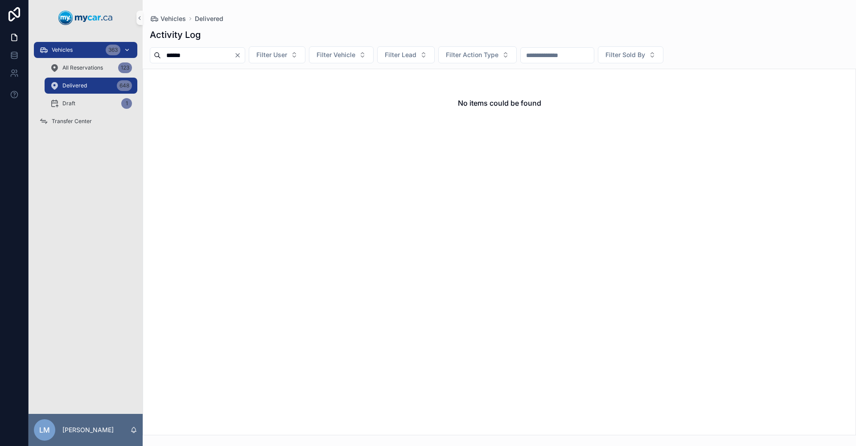
type input "******"
click at [128, 47] on icon "scrollable content" at bounding box center [127, 50] width 6 height 6
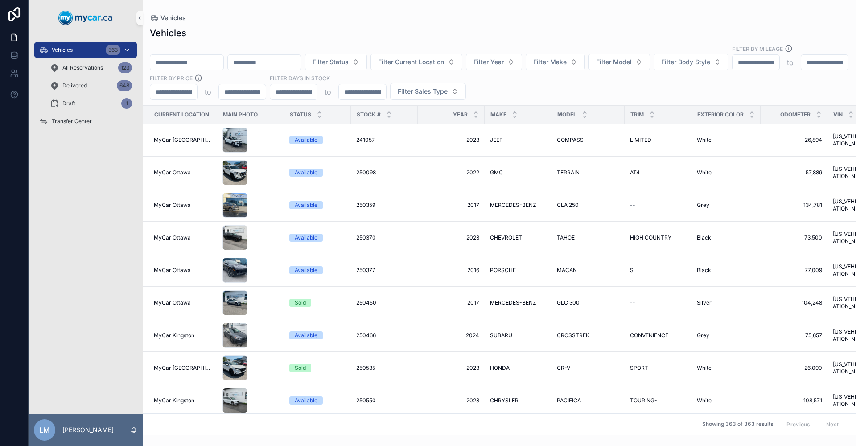
click at [128, 49] on icon "scrollable content" at bounding box center [127, 50] width 3 height 2
click at [466, 84] on button "Filter Sales Type" at bounding box center [428, 91] width 76 height 17
click at [128, 84] on div "648" at bounding box center [124, 85] width 15 height 11
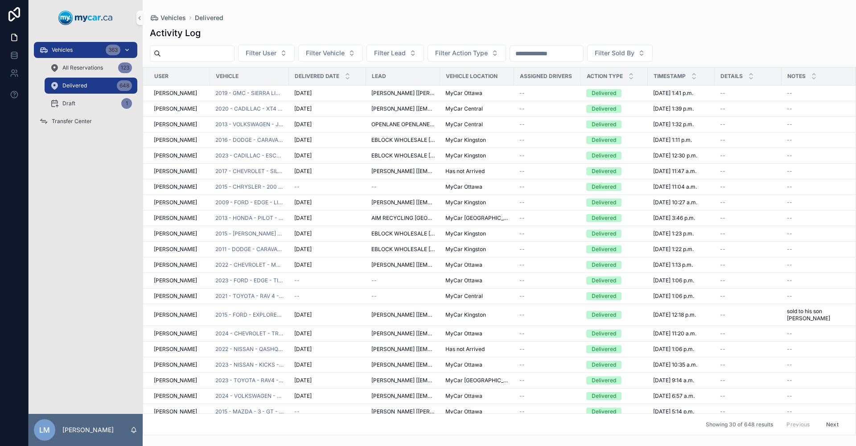
click at [123, 49] on div "363" at bounding box center [119, 50] width 26 height 14
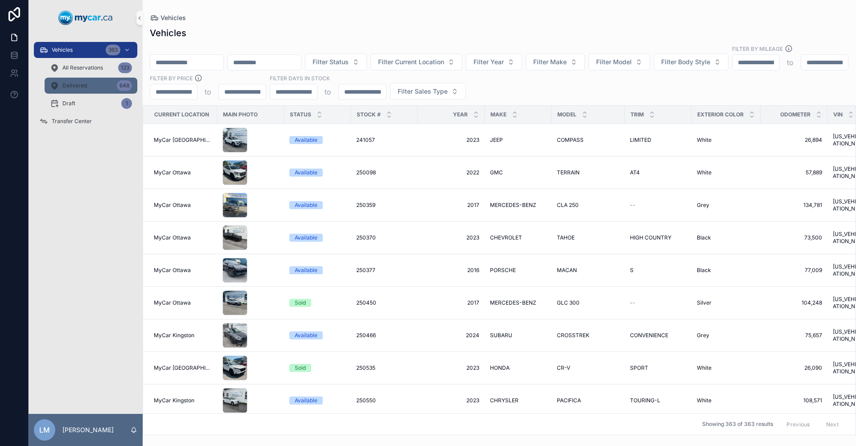
click at [102, 89] on div "Delivered 648" at bounding box center [91, 86] width 82 height 14
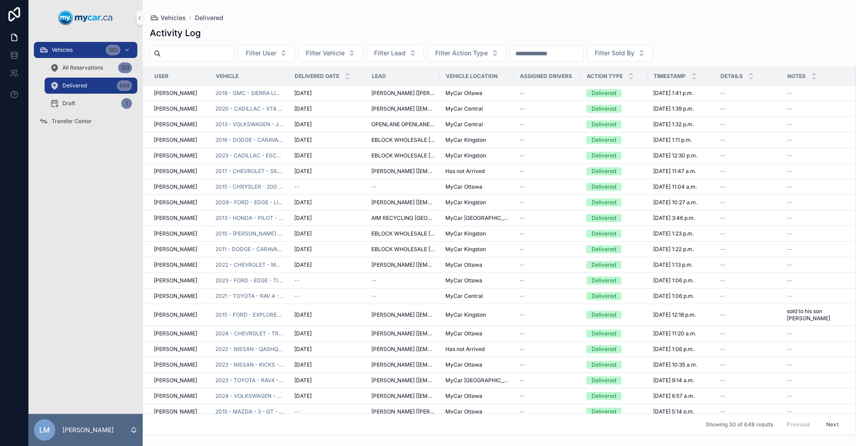
click at [579, 53] on input "scrollable content" at bounding box center [546, 53] width 73 height 12
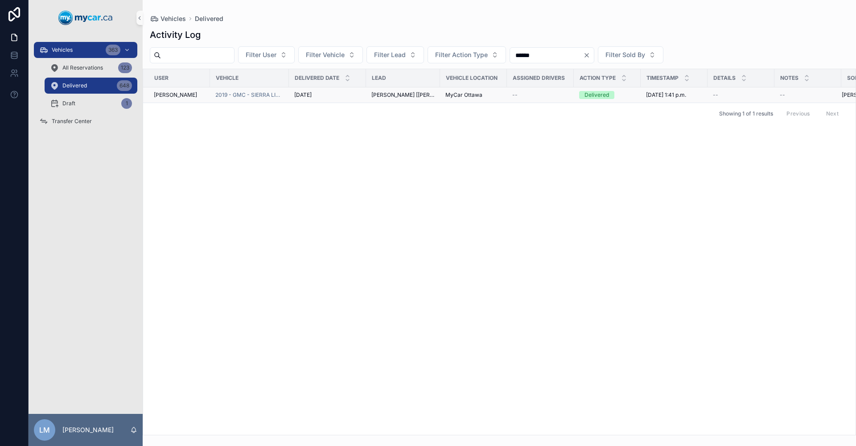
type input "******"
click at [304, 95] on span "2025-09-09" at bounding box center [302, 94] width 17 height 7
click at [665, 96] on span "2025-09-09 1:41 p.m." at bounding box center [666, 94] width 40 height 7
click at [234, 94] on span "2019 - GMC - SIERRA LIMITED - ELEVATION - 250932" at bounding box center [249, 94] width 68 height 7
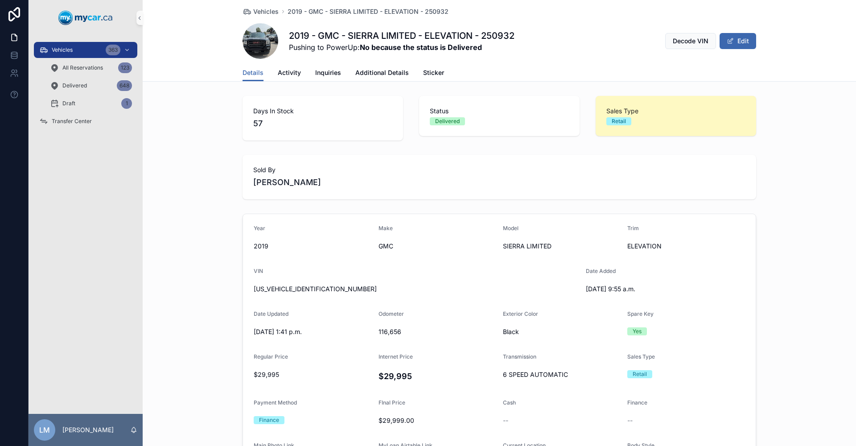
click at [282, 290] on span "2GTV2LEC0K1191222" at bounding box center [416, 289] width 325 height 9
click at [283, 290] on span "2GTV2LEC0K1191222" at bounding box center [416, 289] width 325 height 9
copy span "2GTV2LEC0K1191222"
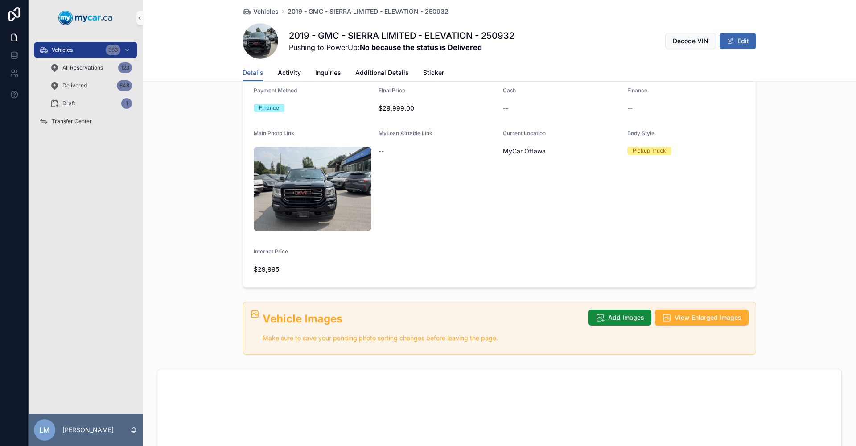
scroll to position [89, 0]
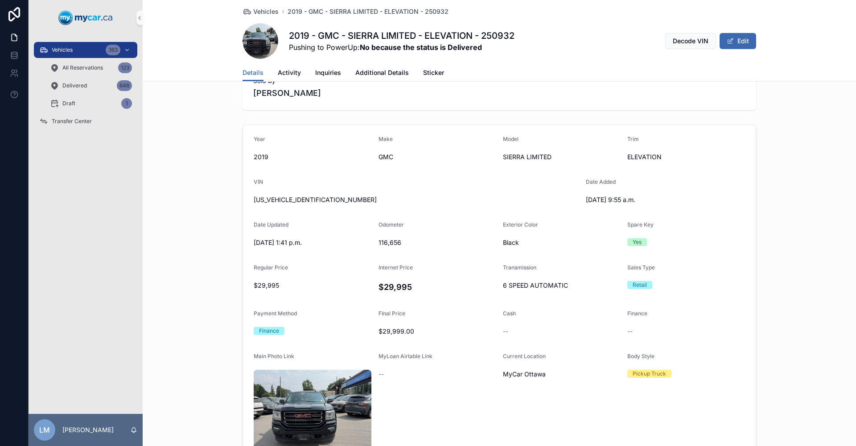
click at [383, 242] on span "116,656" at bounding box center [438, 242] width 118 height 9
copy span "116,656"
click at [307, 200] on span "2GTV2LEC0K1191222" at bounding box center [416, 199] width 325 height 9
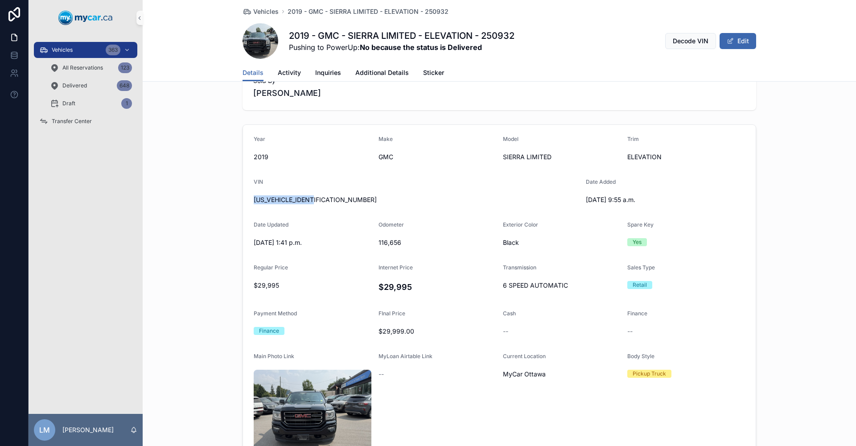
copy span "2GTV2LEC0K1191222"
click at [259, 12] on span "Vehicles" at bounding box center [265, 11] width 25 height 9
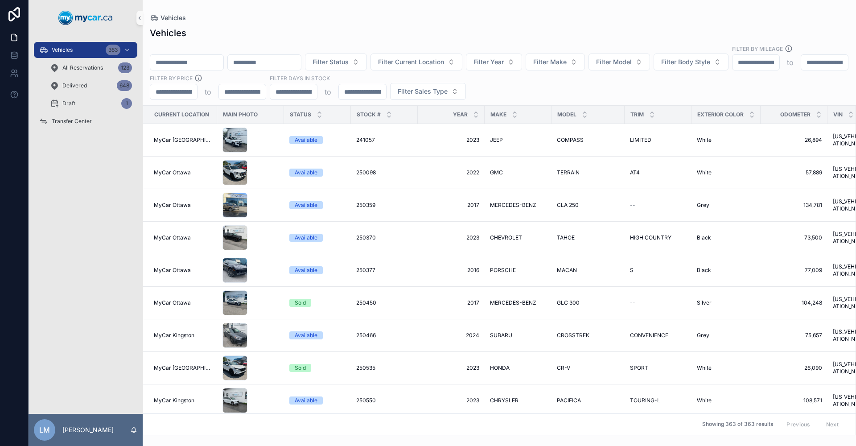
click at [207, 56] on input "scrollable content" at bounding box center [186, 62] width 73 height 12
click at [167, 56] on input "scrollable content" at bounding box center [186, 62] width 73 height 12
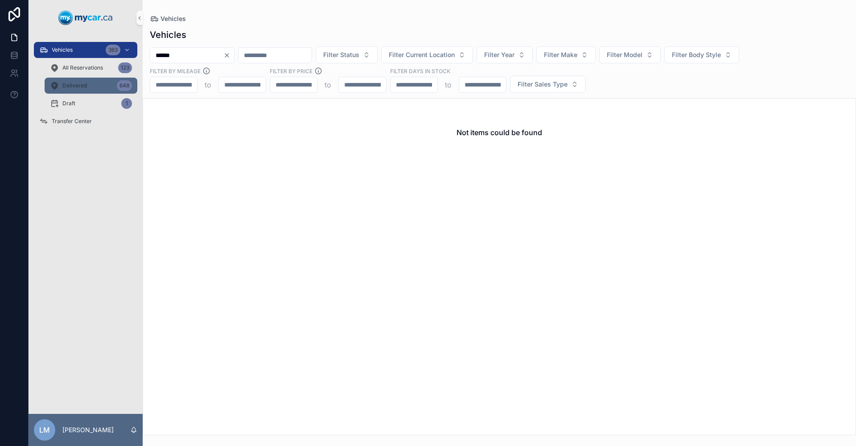
type input "******"
click at [91, 93] on link "Delivered 648" at bounding box center [91, 86] width 93 height 16
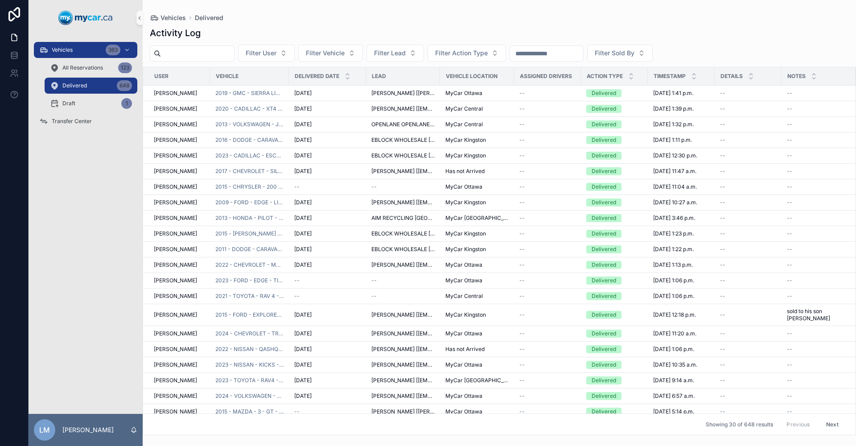
click at [583, 49] on input "scrollable content" at bounding box center [546, 53] width 73 height 12
type input "******"
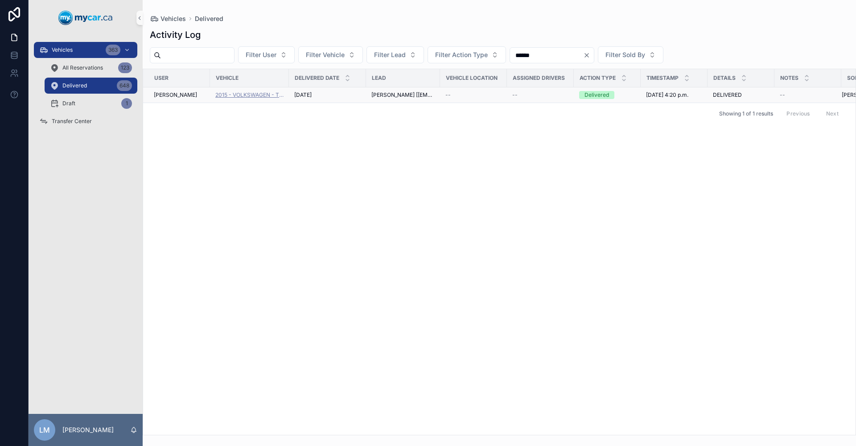
click at [250, 95] on span "2015 - VOLKSWAGEN - TOUAREG - SPORTLINE - 250788" at bounding box center [249, 94] width 68 height 7
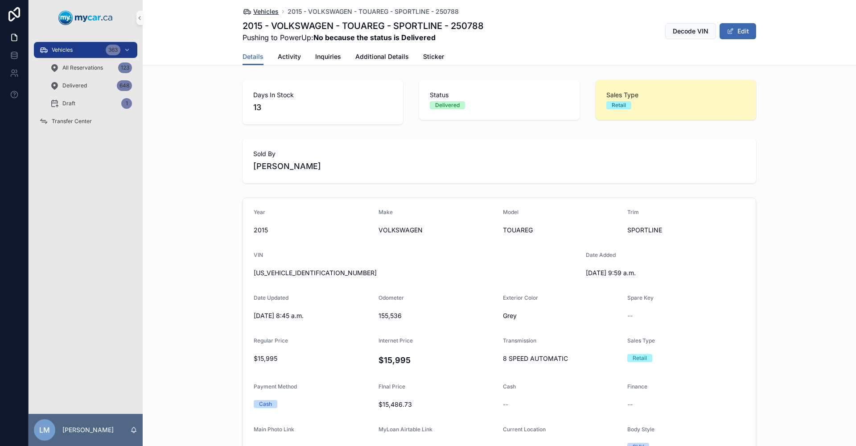
click at [269, 13] on span "Vehicles" at bounding box center [265, 11] width 25 height 9
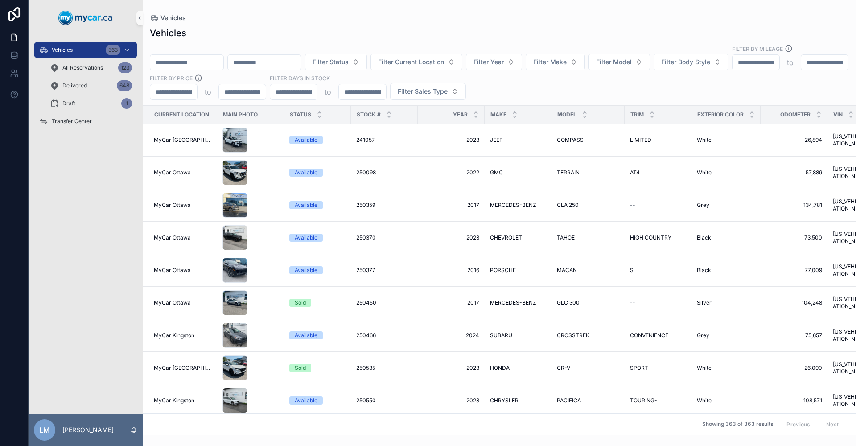
click at [219, 56] on input "scrollable content" at bounding box center [186, 62] width 73 height 12
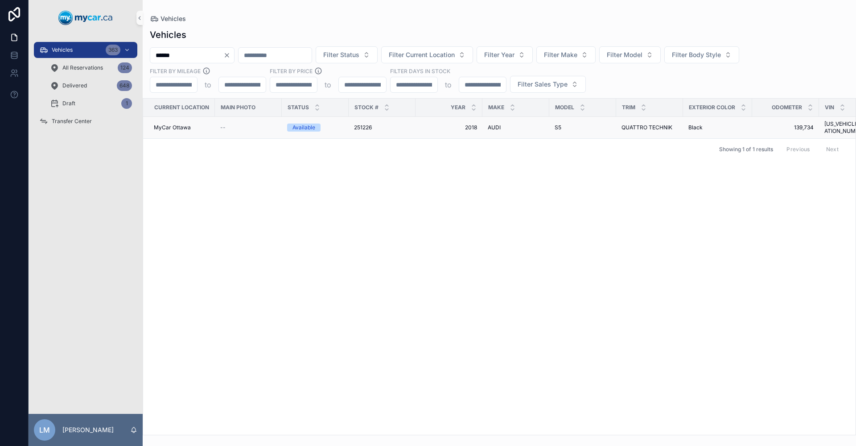
type input "******"
click at [363, 124] on span "251226" at bounding box center [363, 127] width 18 height 7
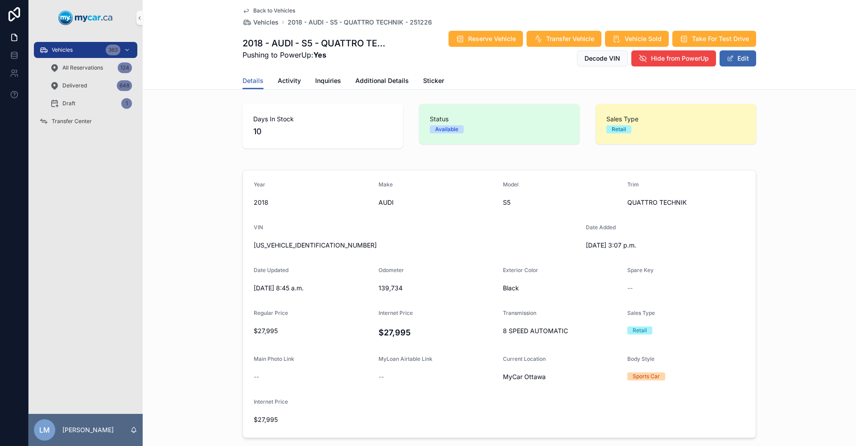
click at [298, 246] on span "WAUC4CF56JA068656" at bounding box center [416, 245] width 325 height 9
copy span "WAUC4CF56JA068656"
click at [169, 221] on div "Year 2018 Make AUDI Model S5 Trim QUATTRO TECHNIK VIN WAUC4CF56JA068656 Date Ad…" at bounding box center [500, 303] width 714 height 275
click at [389, 287] on span "139,734" at bounding box center [438, 288] width 118 height 9
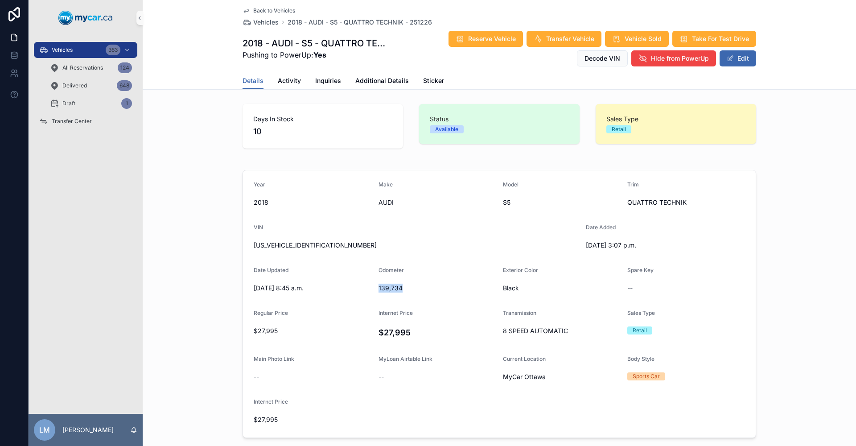
click at [389, 287] on span "139,734" at bounding box center [438, 288] width 118 height 9
copy span "139,734"
click at [262, 8] on span "Back to Vehicles" at bounding box center [274, 10] width 42 height 7
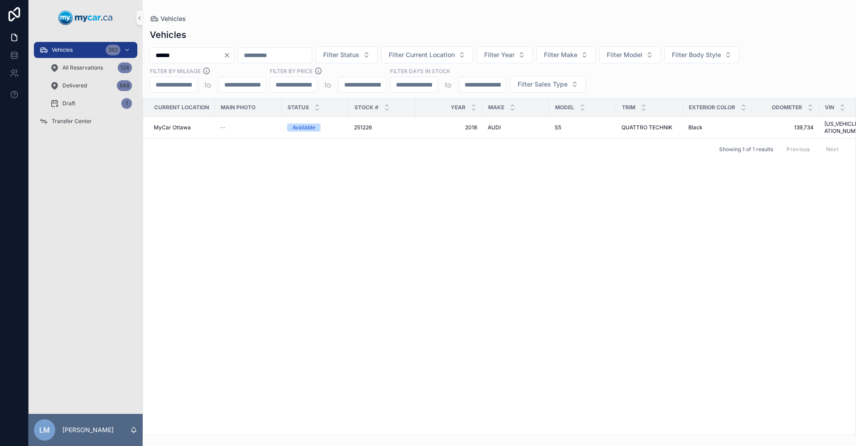
click at [198, 59] on input "******" at bounding box center [186, 55] width 73 height 12
type input "******"
click at [303, 132] on div "Available" at bounding box center [304, 133] width 23 height 8
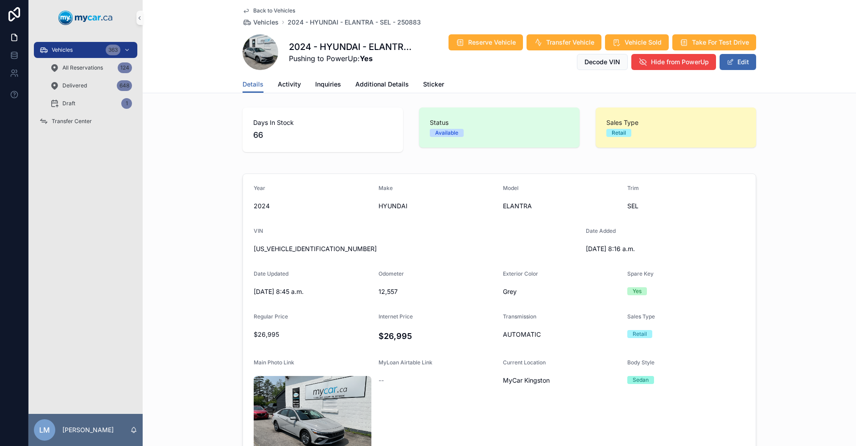
click at [294, 248] on span "KMHLM4DG2RU764403" at bounding box center [416, 248] width 325 height 9
copy span "KMHLM4DG2RU764403"
click at [387, 294] on span "12,557" at bounding box center [438, 291] width 118 height 9
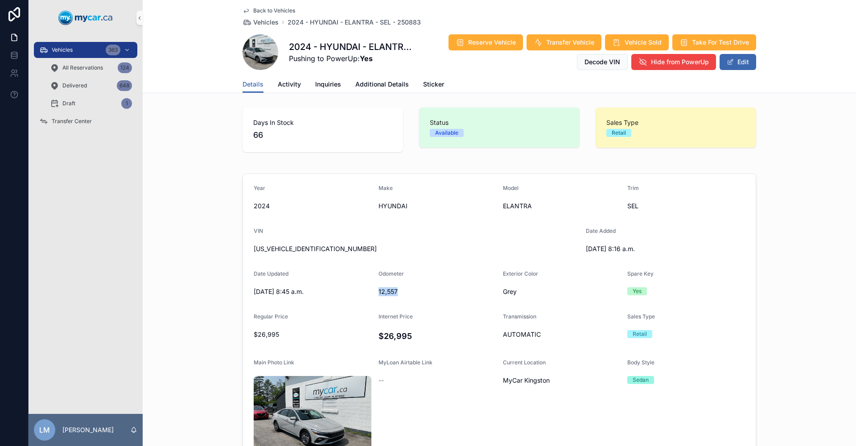
click at [387, 293] on span "12,557" at bounding box center [438, 291] width 118 height 9
copy span "12,557"
click at [266, 11] on span "Back to Vehicles" at bounding box center [274, 10] width 42 height 7
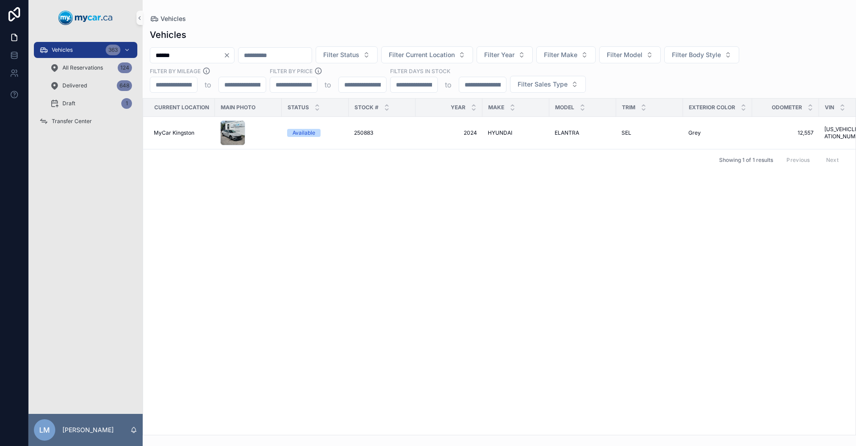
drag, startPoint x: 250, startPoint y: 56, endPoint x: 212, endPoint y: 50, distance: 38.4
click at [231, 55] on icon "Clear" at bounding box center [226, 55] width 7 height 7
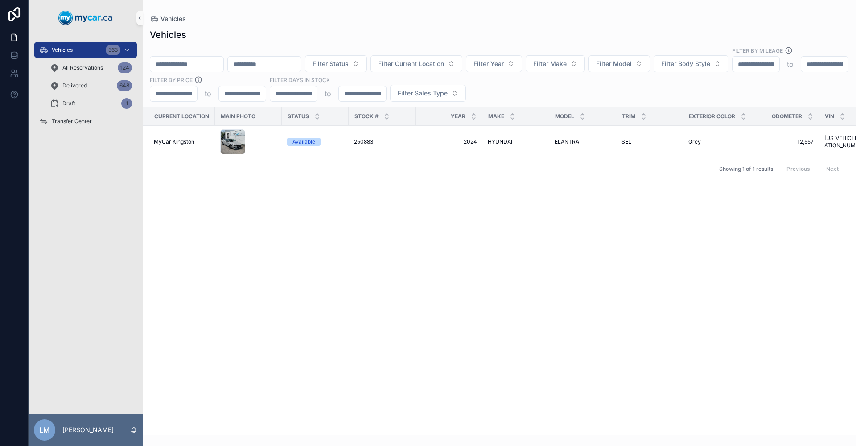
click at [212, 58] on input "scrollable content" at bounding box center [186, 64] width 73 height 12
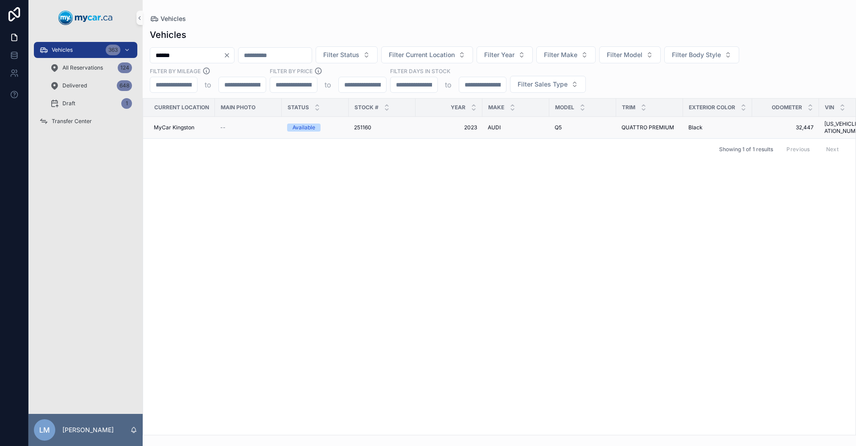
type input "******"
click at [364, 128] on td "251160 251160" at bounding box center [382, 128] width 67 height 22
click at [653, 125] on span "QUATTRO PREMIUM" at bounding box center [648, 127] width 53 height 7
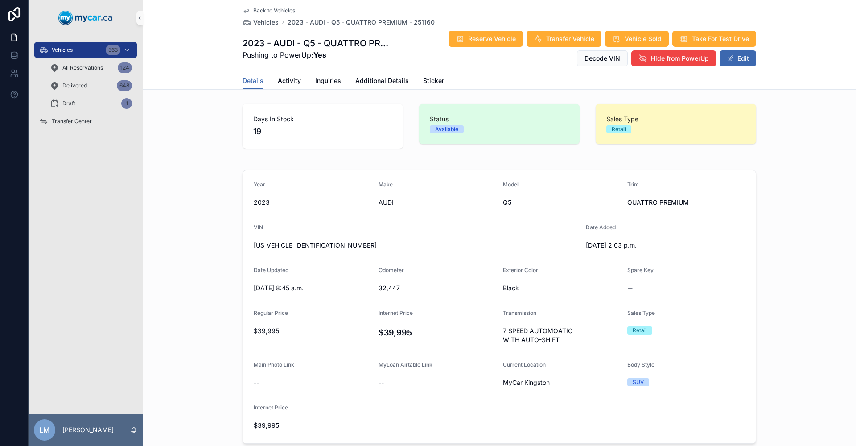
click at [352, 252] on form "Year 2023 Make AUDI Model Q5 Trim QUATTRO PREMIUM VIN WA1ABAFY0P2169199 Date Ad…" at bounding box center [499, 306] width 513 height 273
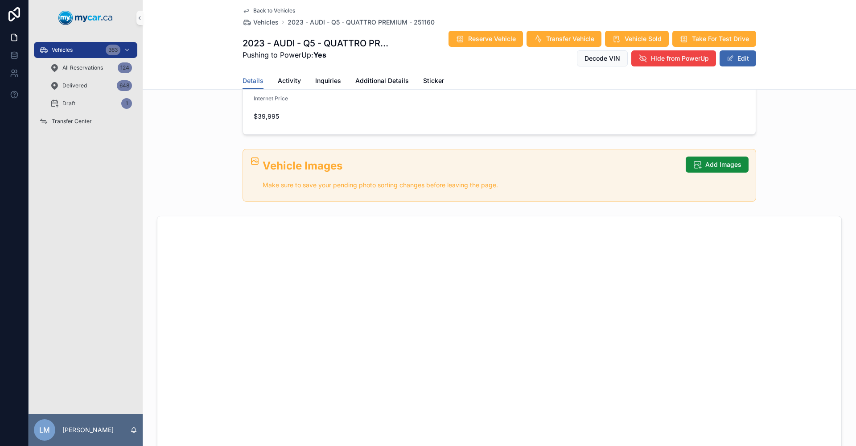
scroll to position [137, 0]
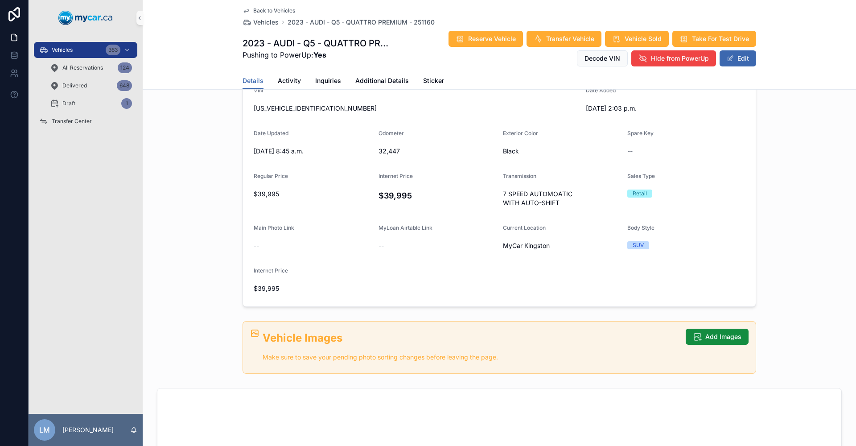
click at [391, 150] on span "32,447" at bounding box center [438, 151] width 118 height 9
copy span "32,447"
click at [302, 107] on span "WA1ABAFY0P2169199" at bounding box center [416, 108] width 325 height 9
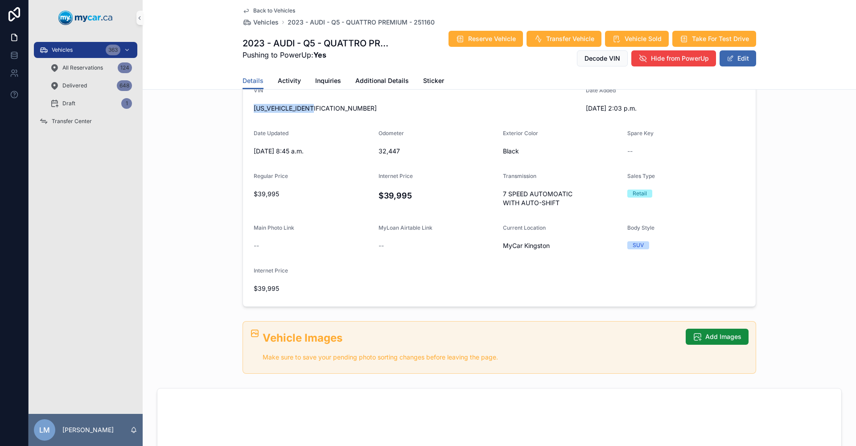
copy span "WA1ABAFY0P2169199"
click at [297, 105] on span "WA1ABAFY0P2169199" at bounding box center [416, 108] width 325 height 9
click at [279, 11] on span "Back to Vehicles" at bounding box center [274, 10] width 42 height 7
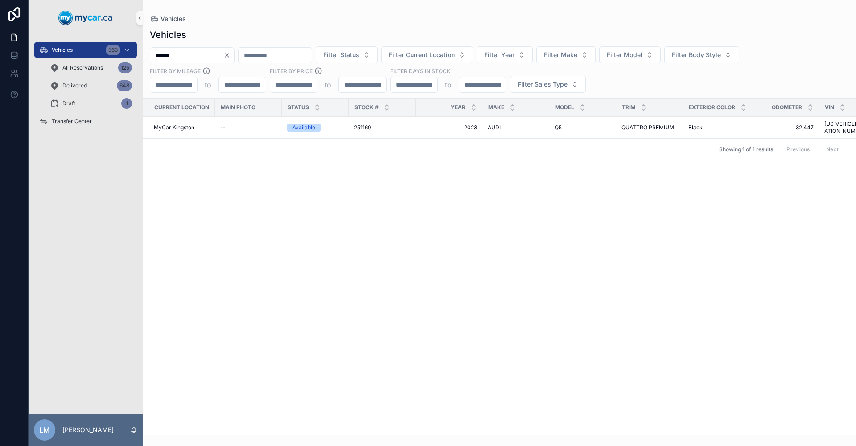
click at [231, 57] on icon "Clear" at bounding box center [226, 55] width 7 height 7
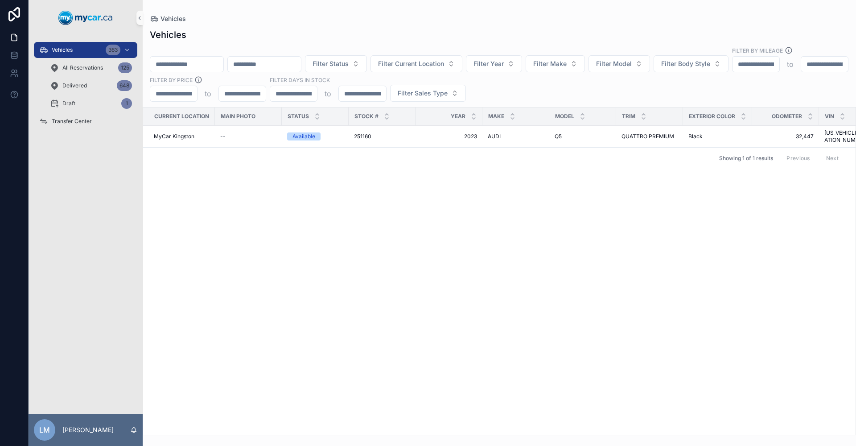
click at [221, 58] on input "scrollable content" at bounding box center [186, 64] width 73 height 12
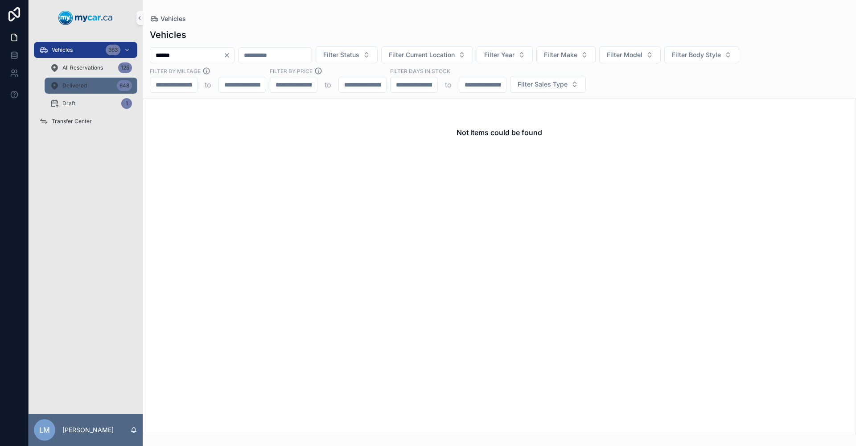
type input "******"
click at [80, 87] on span "Delivered" at bounding box center [74, 85] width 25 height 7
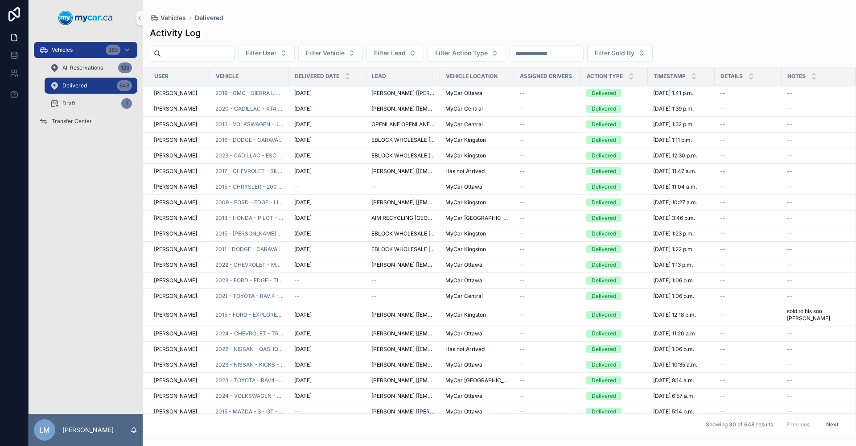
click at [198, 51] on input "scrollable content" at bounding box center [197, 53] width 73 height 12
click at [583, 52] on input "scrollable content" at bounding box center [546, 53] width 73 height 12
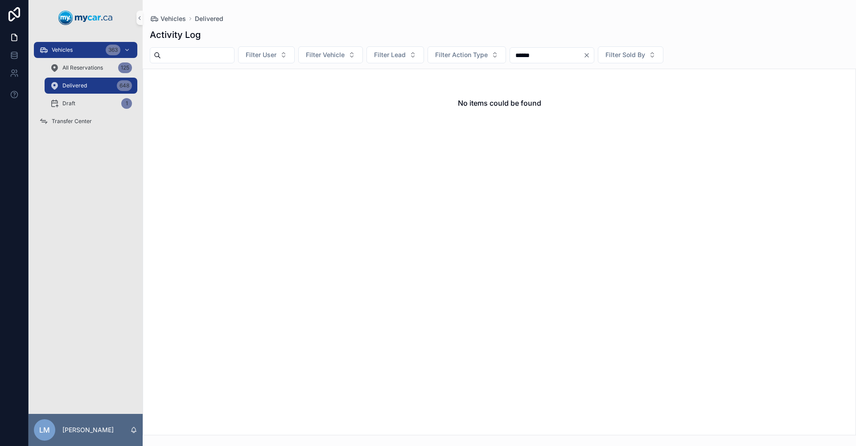
type input "******"
click at [200, 53] on input "scrollable content" at bounding box center [197, 55] width 73 height 12
type input "******"
click at [96, 65] on span "All Reservations" at bounding box center [82, 67] width 41 height 7
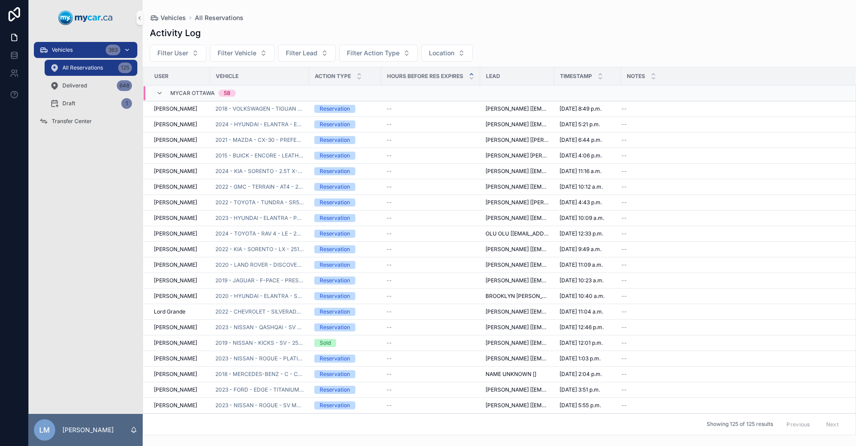
click at [90, 50] on div "Vehicles 363" at bounding box center [85, 50] width 93 height 14
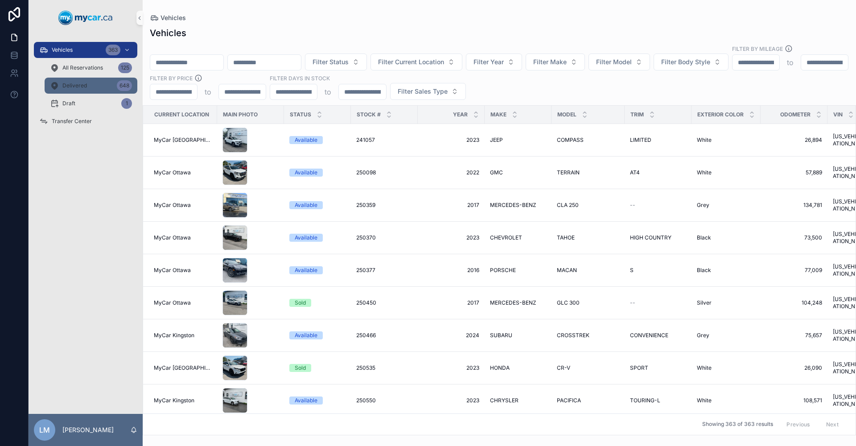
click at [91, 82] on div "Delivered 648" at bounding box center [91, 86] width 82 height 14
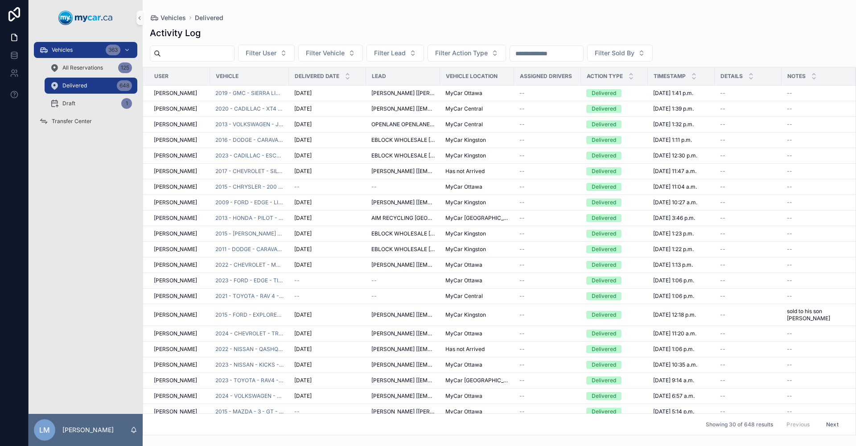
click at [583, 51] on input "scrollable content" at bounding box center [546, 53] width 73 height 12
type input "******"
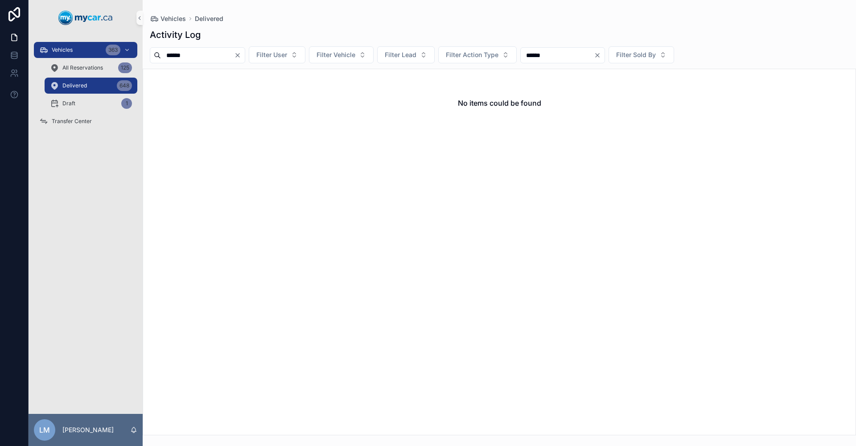
click at [241, 58] on icon "Clear" at bounding box center [237, 55] width 7 height 7
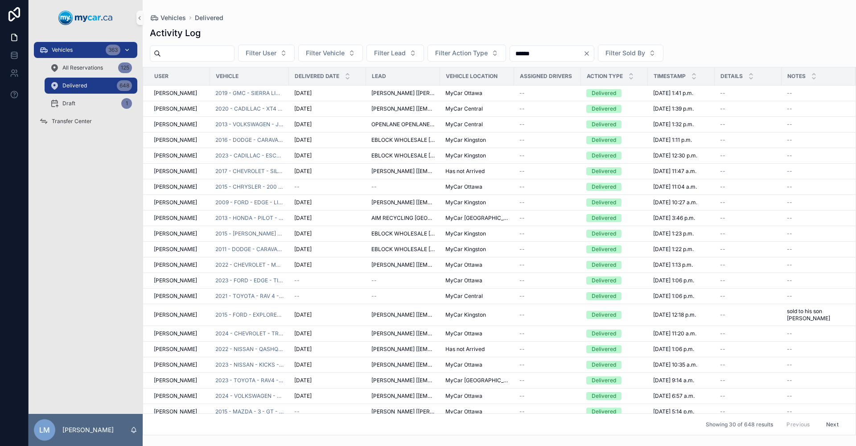
click at [116, 48] on div "363" at bounding box center [113, 50] width 15 height 11
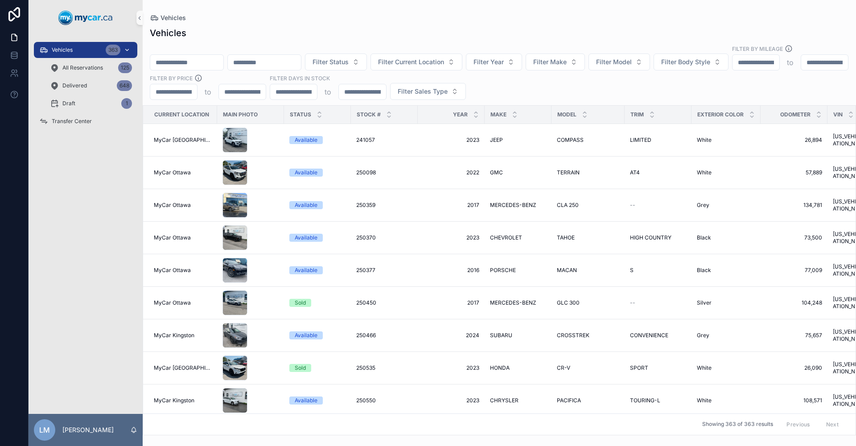
click at [128, 51] on icon "scrollable content" at bounding box center [127, 50] width 6 height 6
click at [111, 51] on div "363" at bounding box center [113, 50] width 15 height 11
click at [212, 56] on input "scrollable content" at bounding box center [186, 62] width 73 height 12
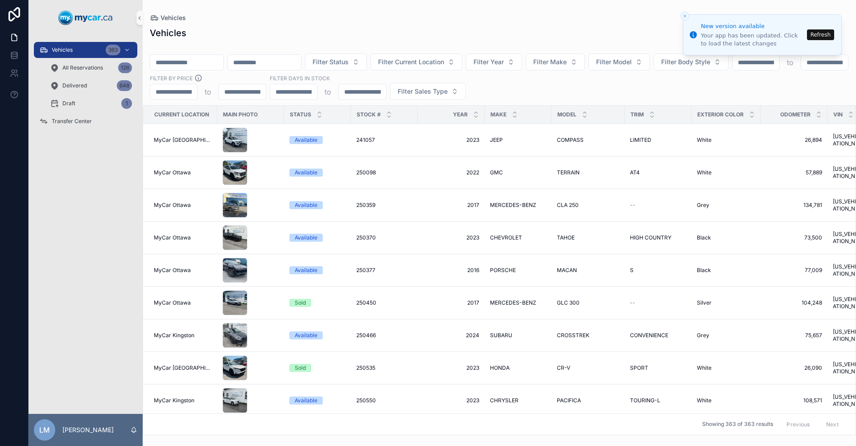
click at [824, 35] on button "Refresh" at bounding box center [820, 34] width 27 height 11
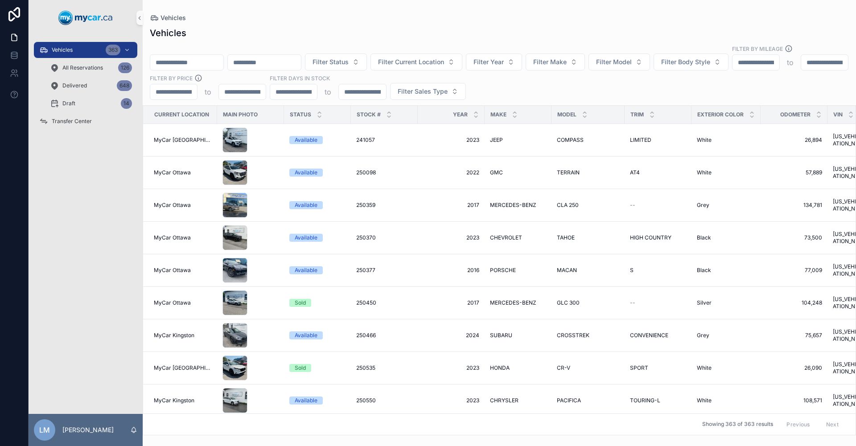
click at [223, 56] on input "scrollable content" at bounding box center [186, 62] width 73 height 12
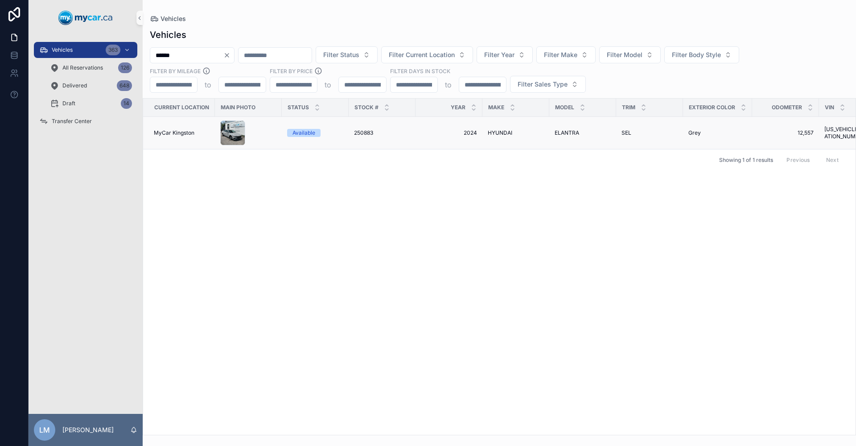
type input "******"
click at [698, 135] on span "Grey" at bounding box center [695, 132] width 12 height 7
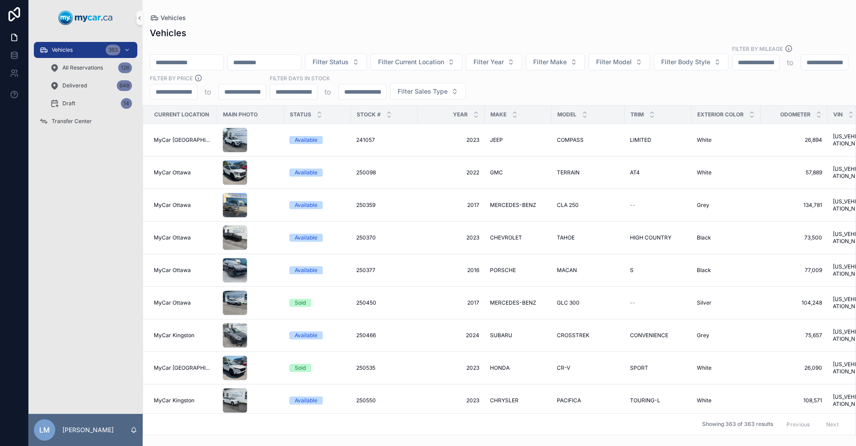
click at [200, 56] on input "scrollable content" at bounding box center [186, 62] width 73 height 12
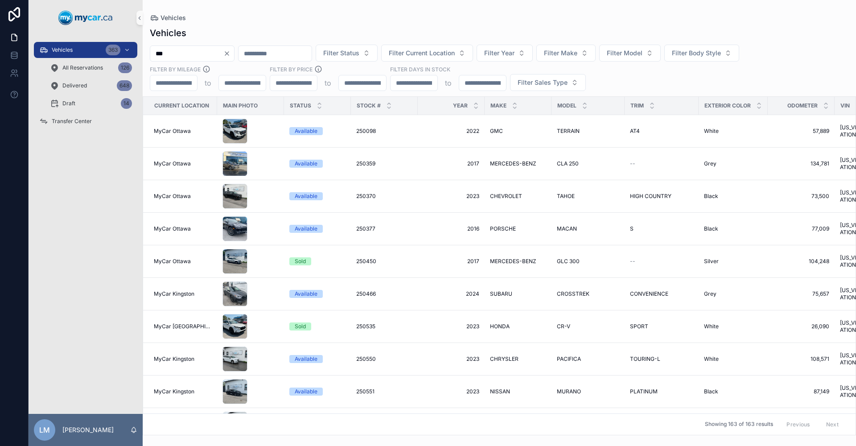
click at [169, 52] on input "***" at bounding box center [186, 53] width 73 height 12
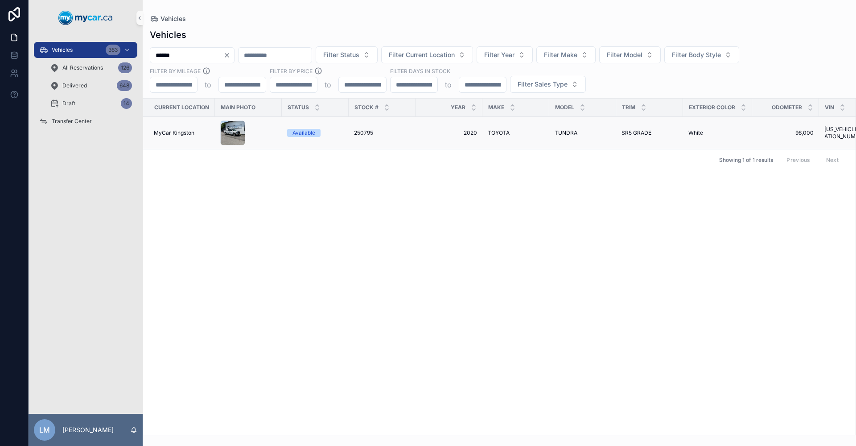
type input "******"
click at [646, 132] on span "SR5 GRADE" at bounding box center [637, 132] width 30 height 7
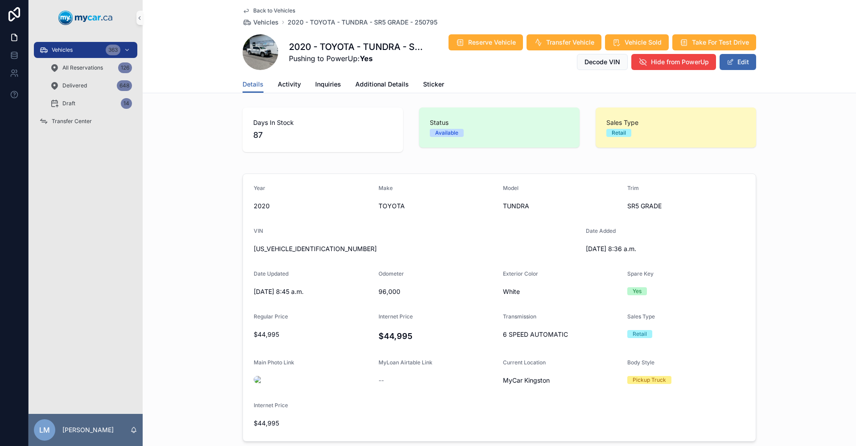
click at [390, 286] on div "96,000" at bounding box center [438, 292] width 118 height 14
click at [390, 292] on span "96,000" at bounding box center [438, 291] width 118 height 9
click at [380, 294] on span "96,000" at bounding box center [438, 291] width 118 height 9
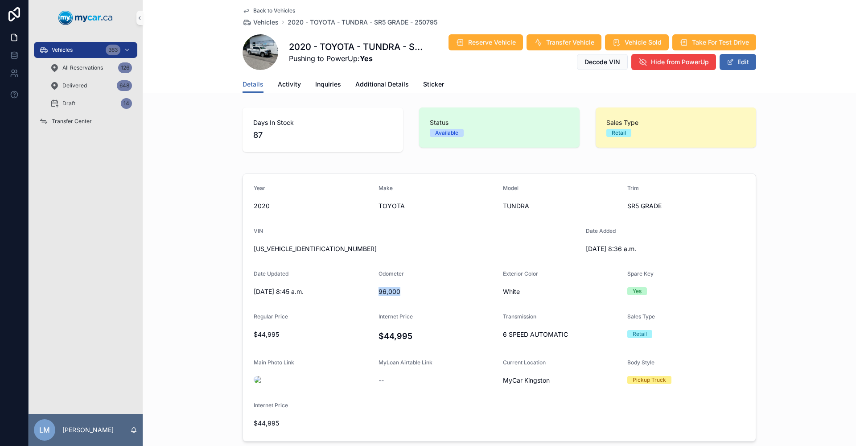
click at [380, 294] on span "96,000" at bounding box center [438, 291] width 118 height 9
copy span "96,000"
click at [288, 244] on span "[US_VEHICLE_IDENTIFICATION_NUMBER]" at bounding box center [416, 248] width 325 height 9
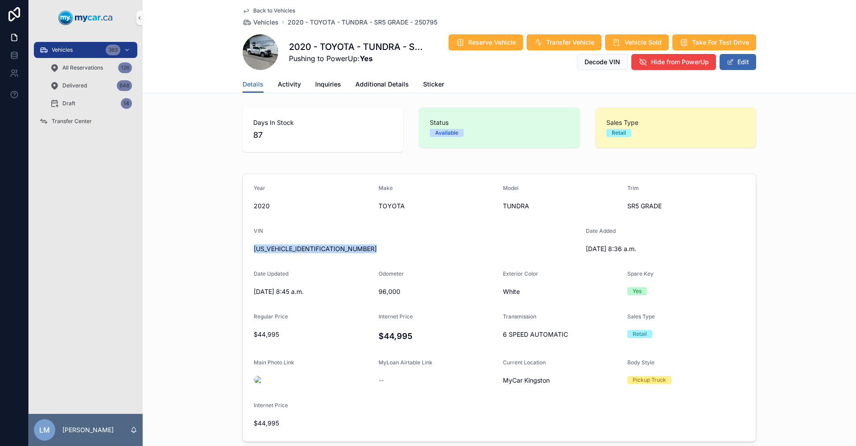
copy span "[US_VEHICLE_IDENTIFICATION_NUMBER]"
